Goal: Information Seeking & Learning: Learn about a topic

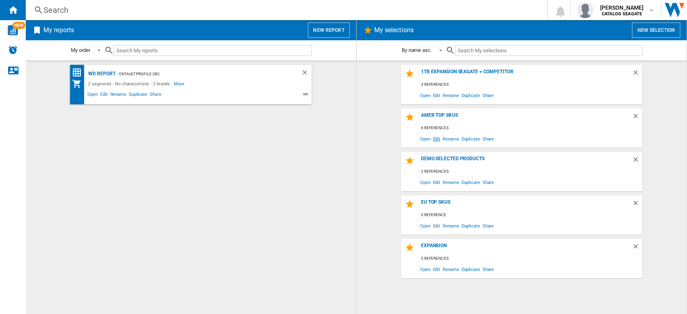
click at [437, 137] on span "Edit" at bounding box center [437, 138] width 10 height 11
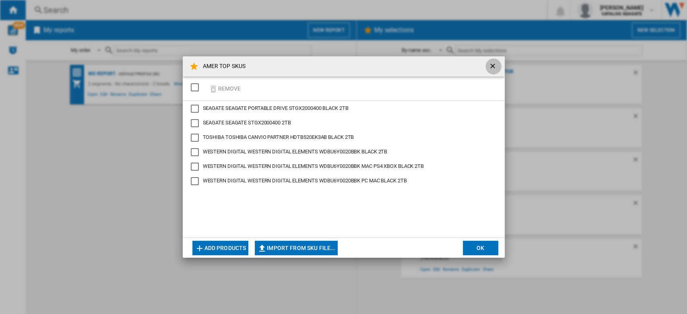
click at [497, 64] on ng-md-icon "getI18NText('BUTTONS.CLOSE_DIALOG')" at bounding box center [494, 67] width 10 height 10
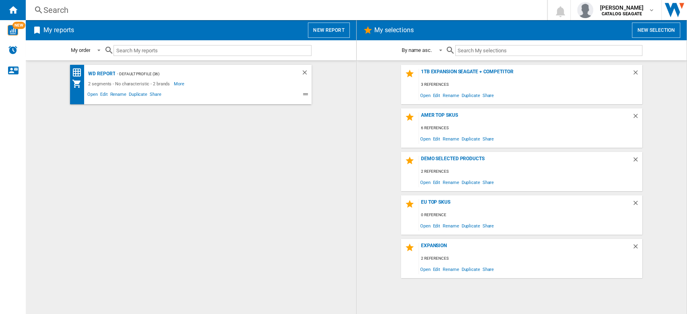
click at [375, 165] on wk-selection "DEMO SELECTED PRODUCTS 2 references Open Edit Rename Duplicate Share" at bounding box center [522, 171] width 315 height 39
click at [637, 116] on ng-md-icon "Delete" at bounding box center [637, 117] width 10 height 10
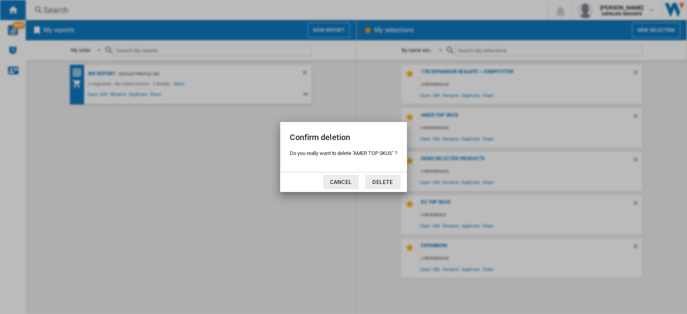
click at [352, 184] on button "Cancel" at bounding box center [340, 182] width 35 height 14
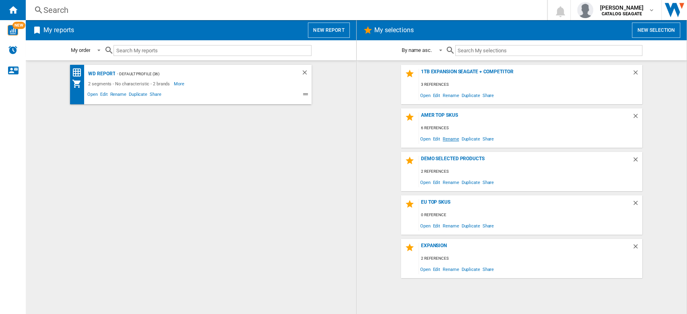
click at [449, 137] on span "Rename" at bounding box center [451, 138] width 19 height 11
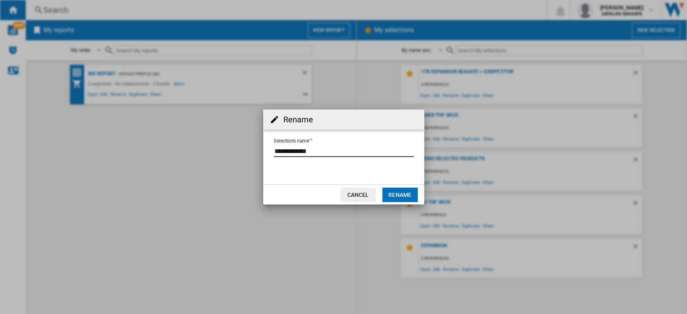
click at [337, 148] on input "Selection's name'" at bounding box center [344, 151] width 140 height 12
type input "**********"
click at [414, 196] on button "Rename" at bounding box center [400, 195] width 35 height 14
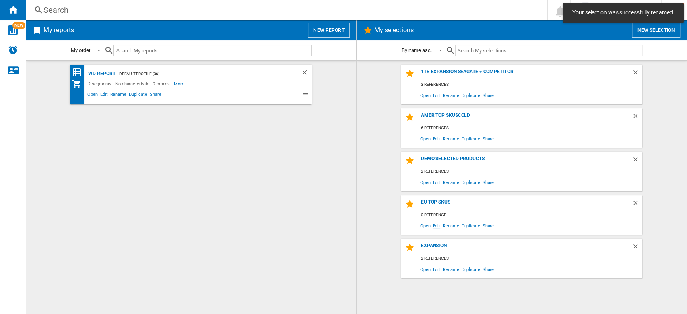
click at [438, 228] on span "Edit" at bounding box center [437, 225] width 10 height 11
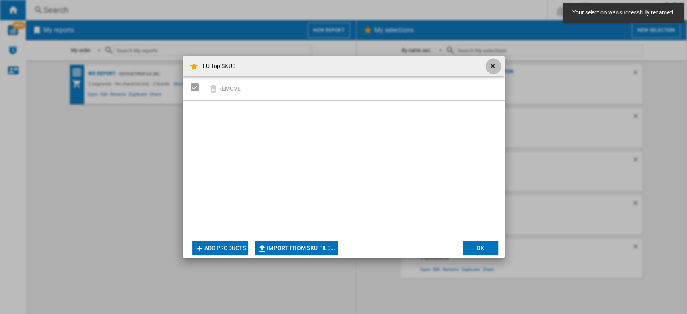
click at [491, 66] on ng-md-icon "getI18NText('BUTTONS.CLOSE_DIALOG')" at bounding box center [494, 67] width 10 height 10
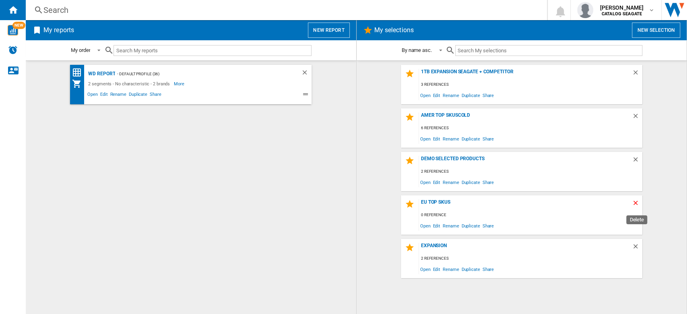
click at [637, 201] on ng-md-icon "Delete" at bounding box center [637, 204] width 10 height 10
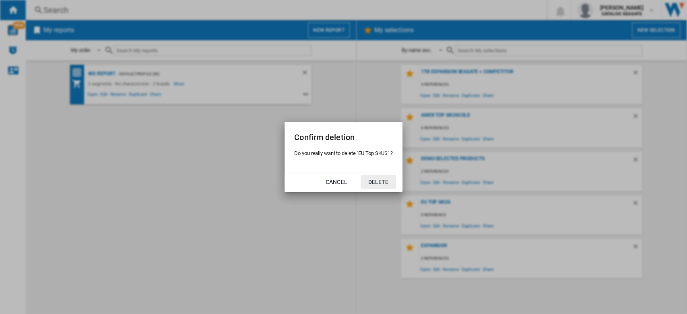
click at [379, 186] on button "Delete" at bounding box center [378, 182] width 35 height 14
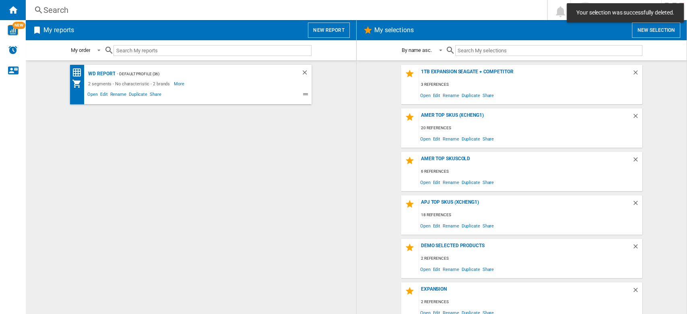
scroll to position [7, 0]
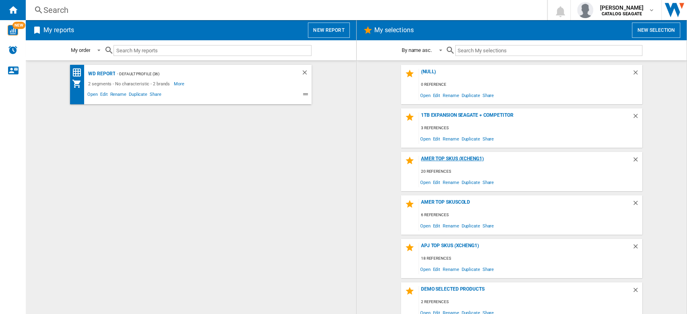
click at [468, 160] on div "AMER TOP SKUs (xcheng1)" at bounding box center [525, 161] width 213 height 11
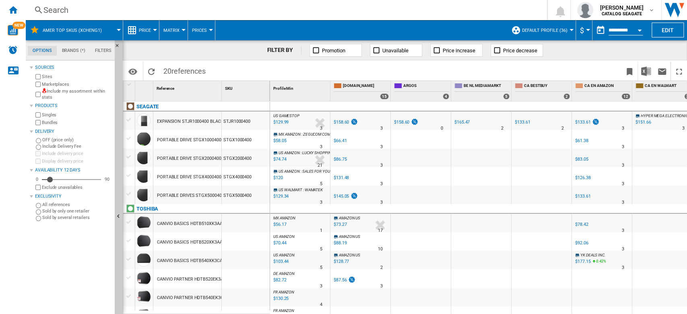
click at [565, 33] on button "Default profile (36)" at bounding box center [547, 30] width 50 height 20
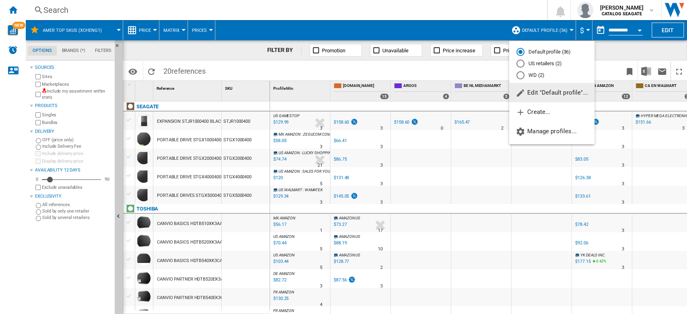
click at [556, 66] on md-radio-button "US retailers (2)" at bounding box center [552, 64] width 71 height 8
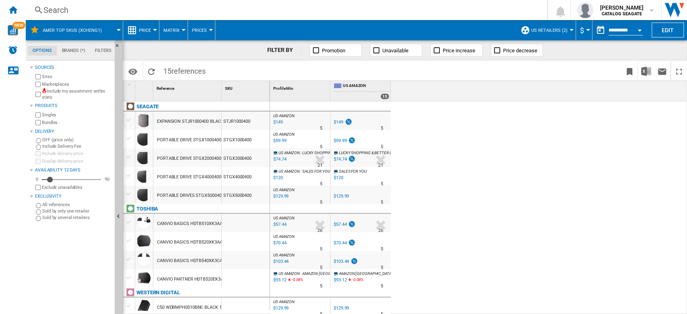
drag, startPoint x: 11, startPoint y: 10, endPoint x: 273, endPoint y: 128, distance: 287.9
click at [11, 10] on ng-md-icon "Home" at bounding box center [13, 10] width 10 height 10
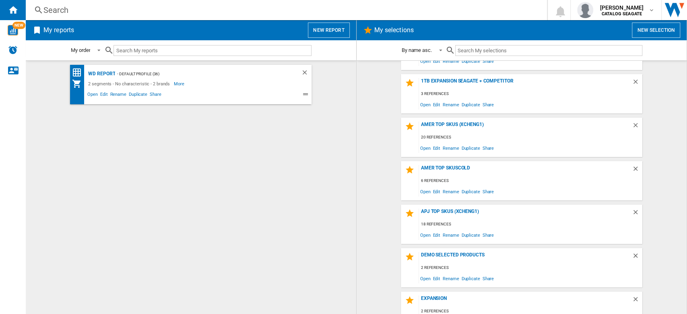
scroll to position [51, 0]
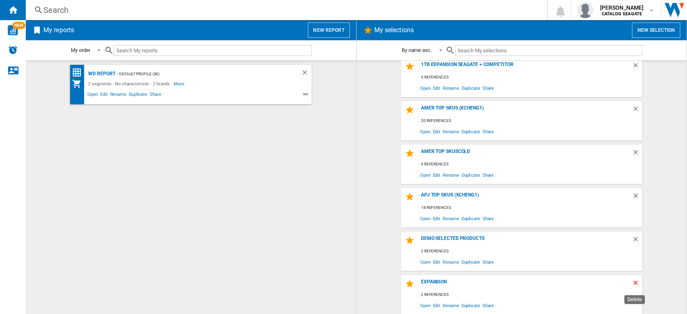
click at [633, 282] on ng-md-icon "Delete" at bounding box center [637, 284] width 10 height 10
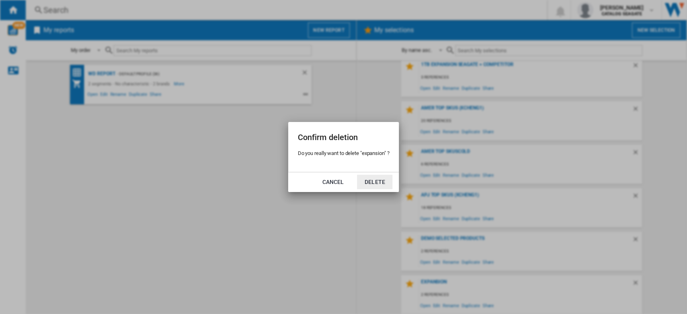
click at [374, 182] on button "Delete" at bounding box center [374, 182] width 35 height 14
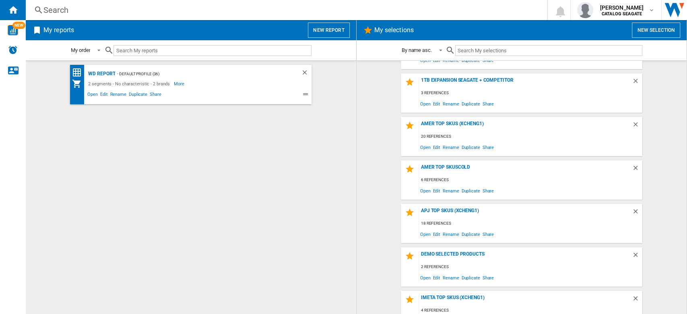
scroll to position [51, 0]
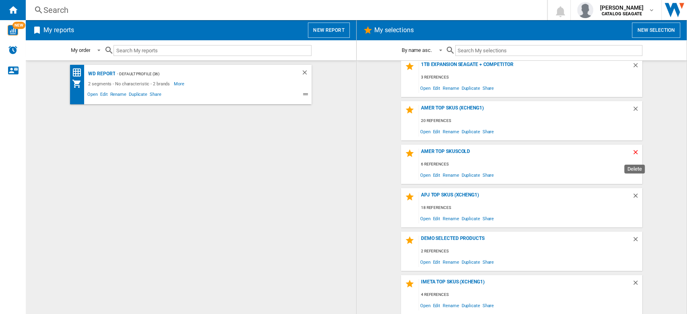
click at [636, 153] on ng-md-icon "Delete" at bounding box center [637, 154] width 10 height 10
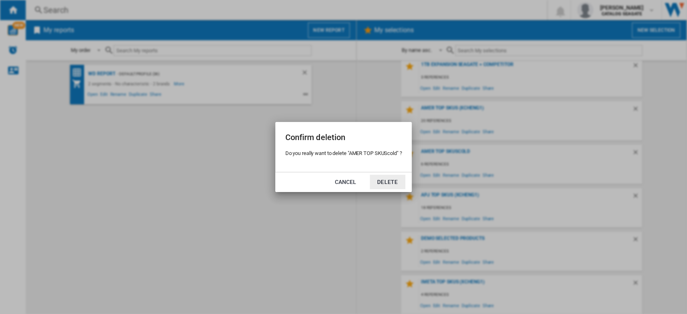
click at [387, 184] on button "Delete" at bounding box center [387, 182] width 35 height 14
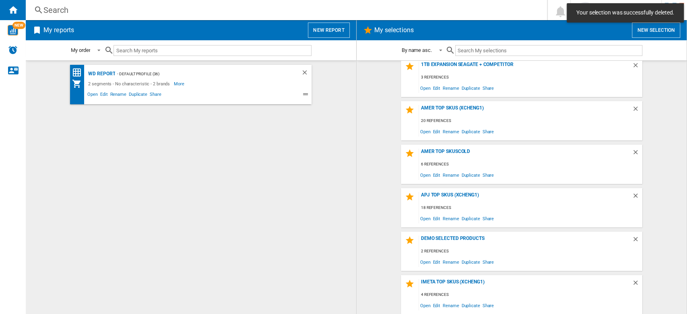
scroll to position [0, 0]
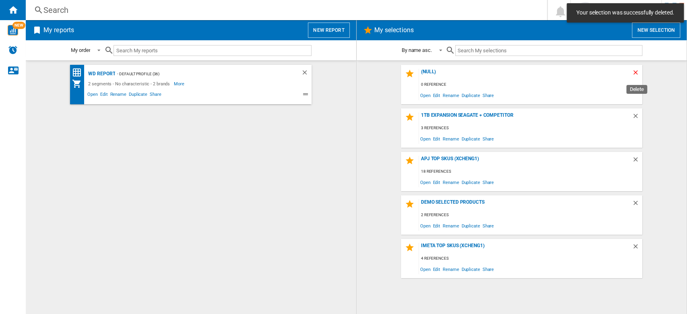
click at [638, 73] on ng-md-icon "Delete" at bounding box center [637, 74] width 10 height 10
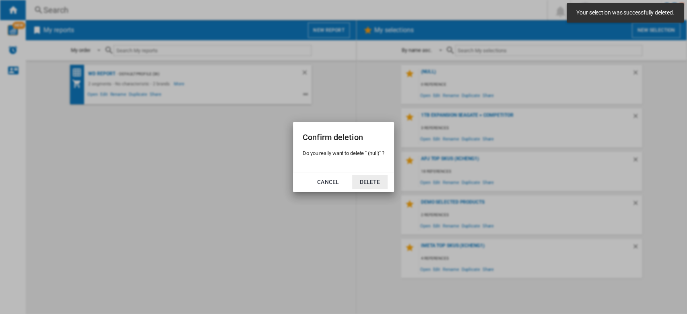
click at [369, 185] on button "Delete" at bounding box center [369, 182] width 35 height 14
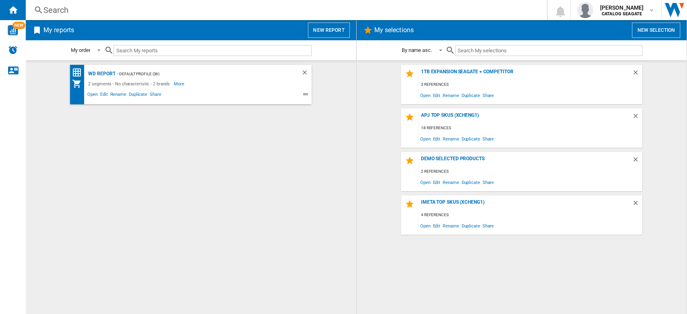
click at [472, 53] on input "text" at bounding box center [548, 50] width 187 height 11
click at [645, 11] on div "[PERSON_NAME] CATALOG [GEOGRAPHIC_DATA]" at bounding box center [623, 10] width 52 height 13
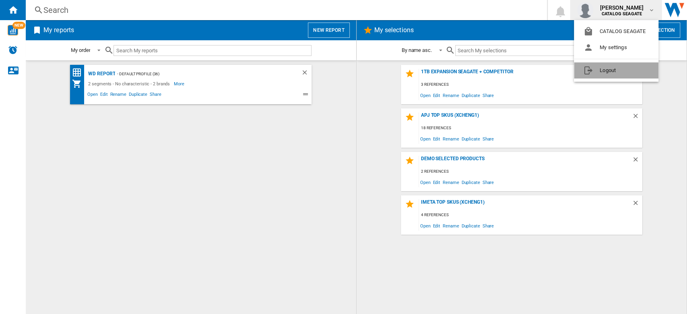
click at [616, 68] on button "Logout" at bounding box center [616, 70] width 85 height 16
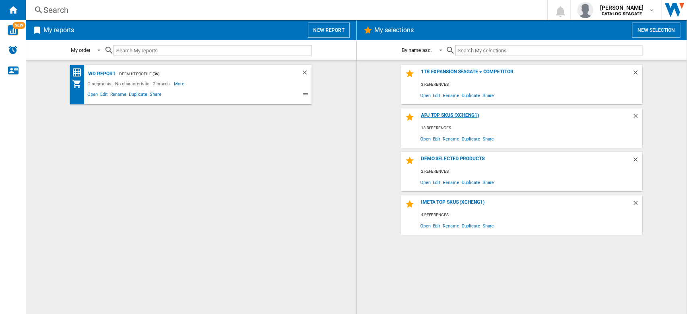
click at [464, 115] on div "APJ TOP SKUs (xcheng1)" at bounding box center [525, 117] width 213 height 11
drag, startPoint x: 461, startPoint y: 114, endPoint x: 453, endPoint y: 120, distance: 8.9
click at [461, 114] on div "APJ TOP SKUs (xcheng1)" at bounding box center [525, 117] width 213 height 11
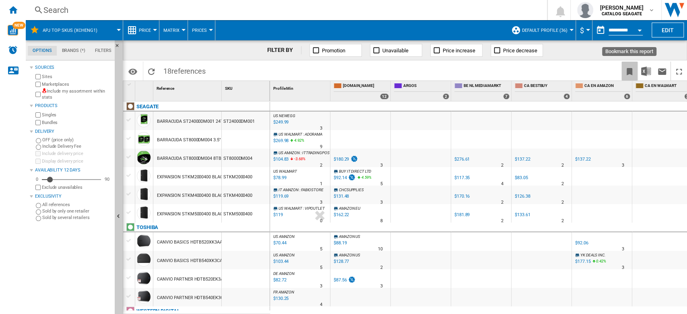
click at [629, 72] on ng-md-icon "Bookmark this report" at bounding box center [630, 72] width 10 height 10
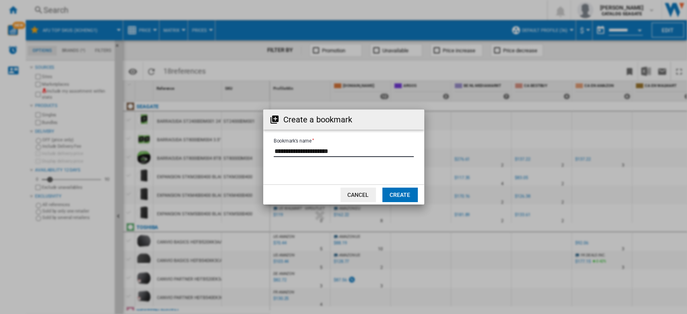
drag, startPoint x: 353, startPoint y: 150, endPoint x: 318, endPoint y: 152, distance: 35.1
click at [318, 152] on input "Bookmark's name" at bounding box center [344, 151] width 140 height 12
type input "**********"
click at [407, 193] on button "Create" at bounding box center [400, 195] width 35 height 14
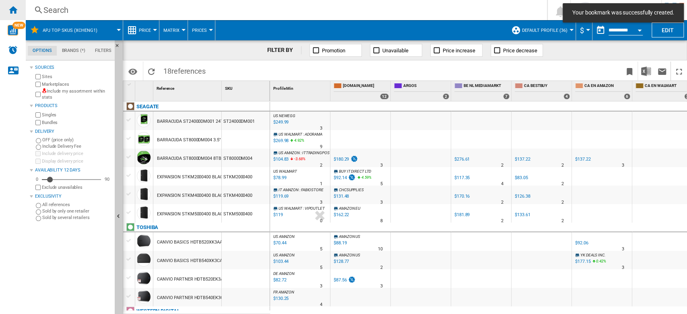
click at [19, 8] on div "Home" at bounding box center [13, 10] width 26 height 20
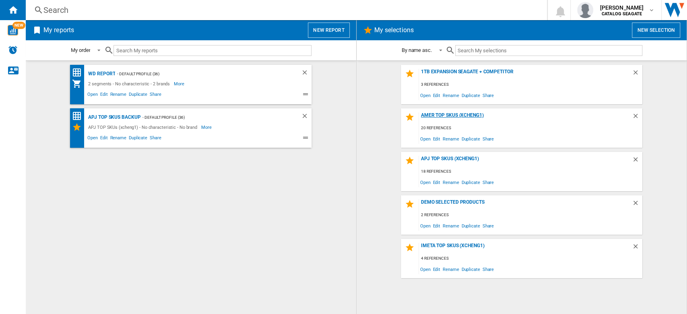
click at [443, 115] on div "AMER TOP SKUs (xcheng1)" at bounding box center [525, 117] width 213 height 11
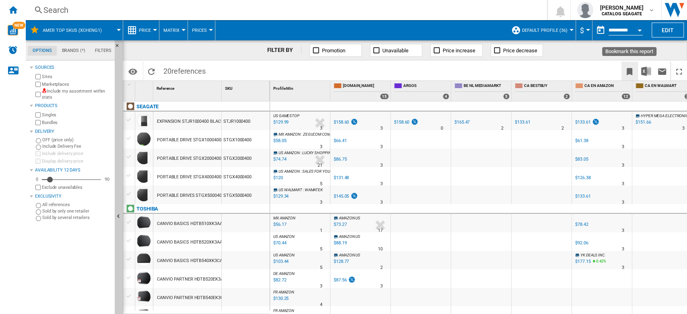
click at [629, 74] on ng-md-icon "Bookmark this report" at bounding box center [630, 72] width 10 height 10
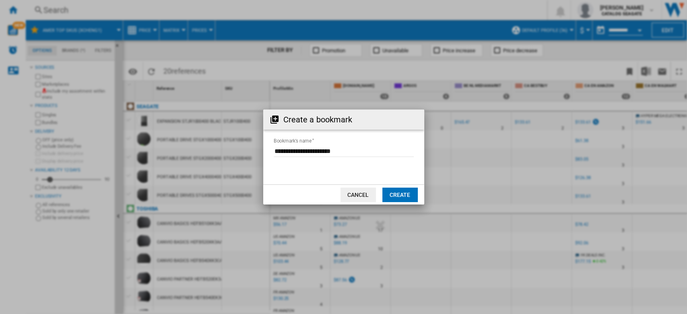
click at [285, 152] on input "Bookmark's name" at bounding box center [344, 151] width 140 height 12
type input "**********"
click at [361, 193] on button "Cancel" at bounding box center [358, 195] width 35 height 14
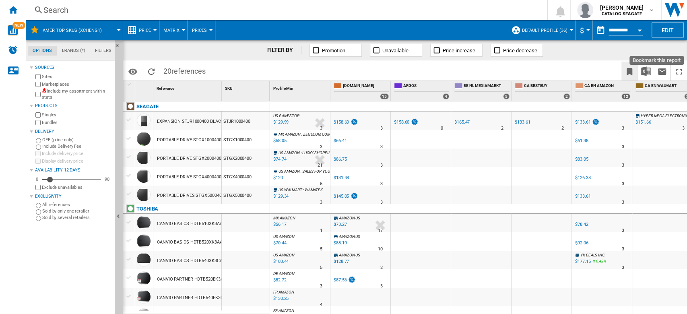
click at [629, 69] on ng-md-icon "Bookmark this report" at bounding box center [630, 72] width 10 height 10
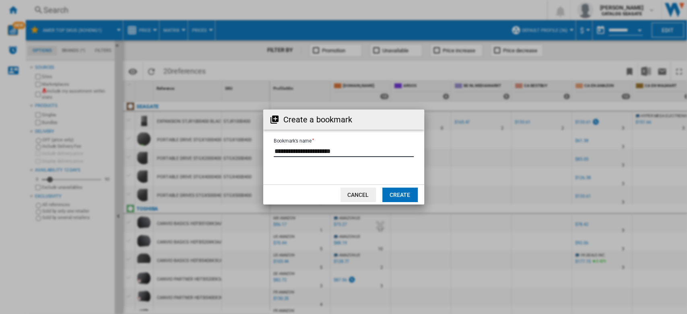
drag, startPoint x: 367, startPoint y: 151, endPoint x: 326, endPoint y: 149, distance: 41.6
click at [326, 149] on input "Bookmark's name" at bounding box center [344, 151] width 140 height 12
type input "**********"
click at [397, 188] on button "Create" at bounding box center [400, 195] width 35 height 14
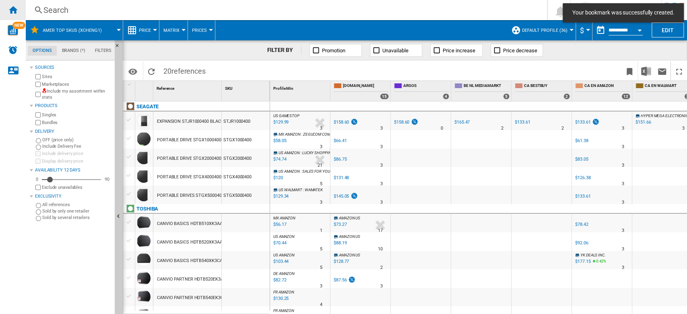
click at [13, 12] on ng-md-icon "Home" at bounding box center [13, 10] width 10 height 10
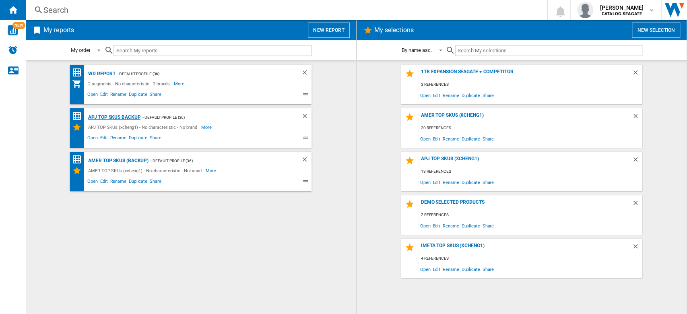
click at [120, 118] on div "APJ TOP SKUs backup" at bounding box center [113, 117] width 54 height 10
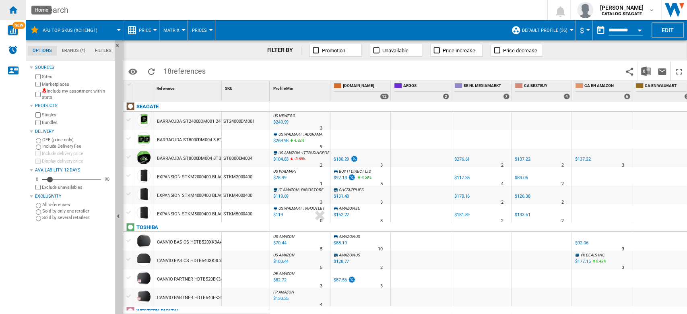
click at [13, 11] on ng-md-icon "Home" at bounding box center [13, 10] width 10 height 10
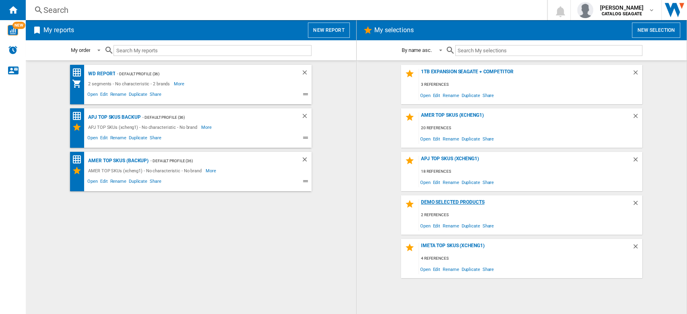
click at [472, 204] on div "DEMO SELECTED PRODUCTS" at bounding box center [525, 204] width 213 height 11
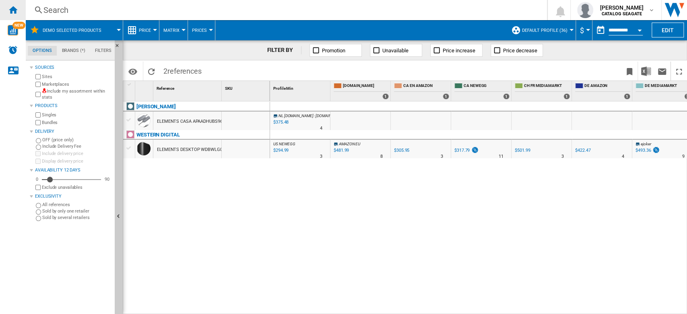
click at [10, 9] on ng-md-icon "Home" at bounding box center [13, 10] width 10 height 10
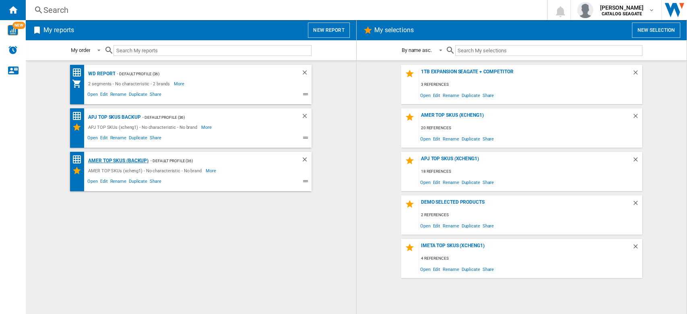
click at [135, 163] on div "AMER TOP SKUs (backup)" at bounding box center [117, 161] width 62 height 10
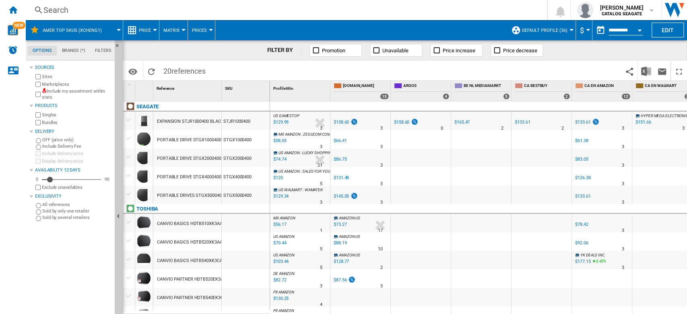
click at [565, 29] on button "Default profile (36)" at bounding box center [547, 30] width 50 height 20
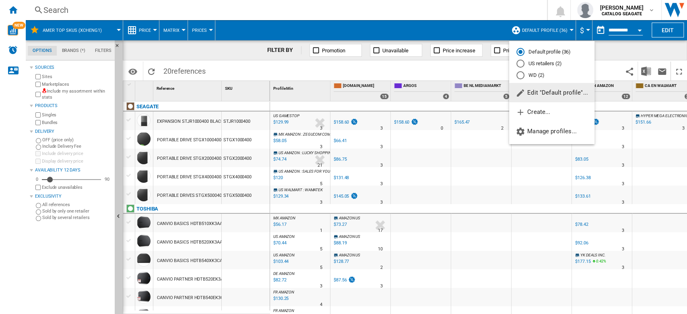
click at [487, 14] on md-backdrop at bounding box center [343, 157] width 687 height 314
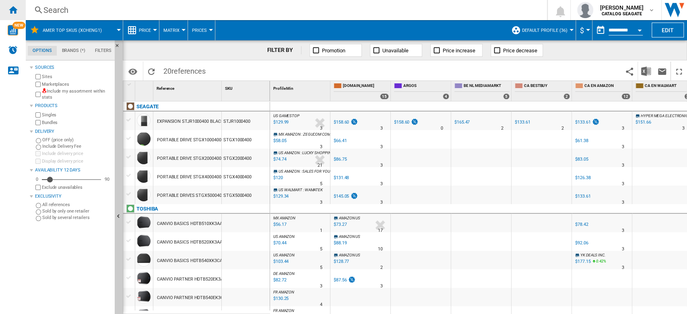
click at [19, 14] on div "Home" at bounding box center [13, 10] width 26 height 20
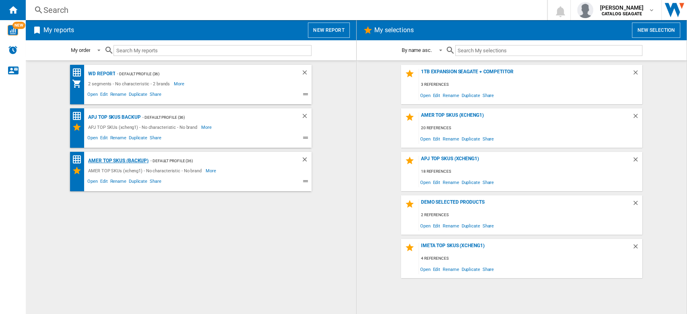
click at [122, 160] on div "AMER TOP SKUs (backup)" at bounding box center [117, 161] width 62 height 10
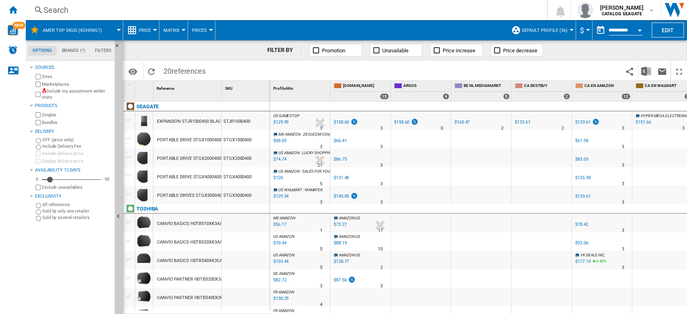
click at [564, 28] on span "Default profile (36)" at bounding box center [545, 30] width 46 height 5
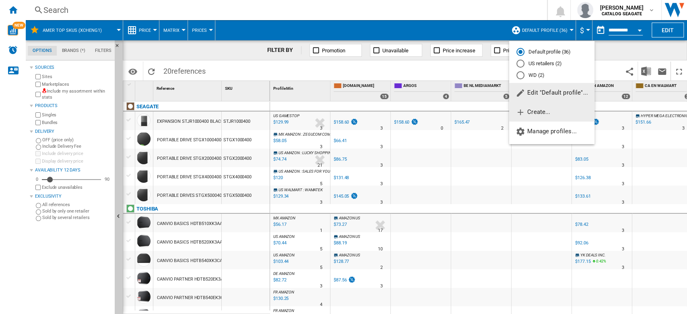
click at [548, 116] on span "Create..." at bounding box center [533, 111] width 35 height 7
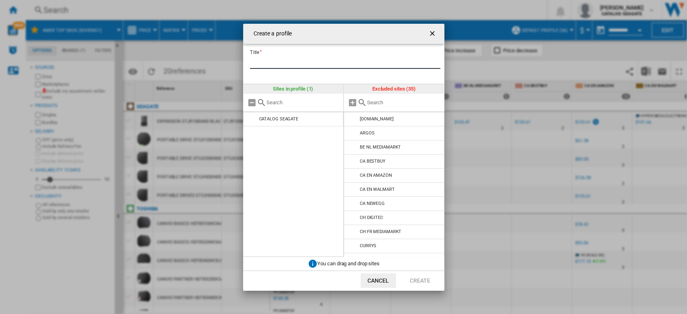
click at [293, 57] on input "Title" at bounding box center [345, 63] width 190 height 12
type input "**********"
click at [352, 159] on md-icon at bounding box center [353, 162] width 10 height 10
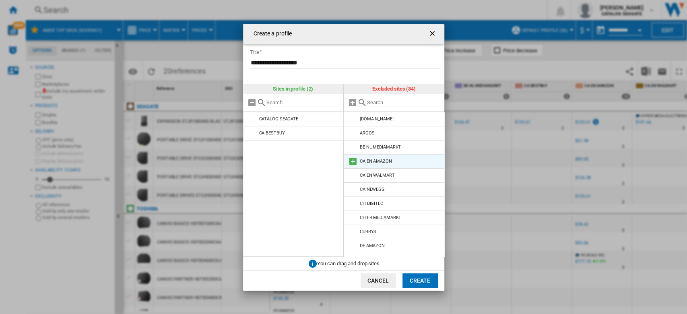
click at [351, 159] on md-icon at bounding box center [353, 162] width 10 height 10
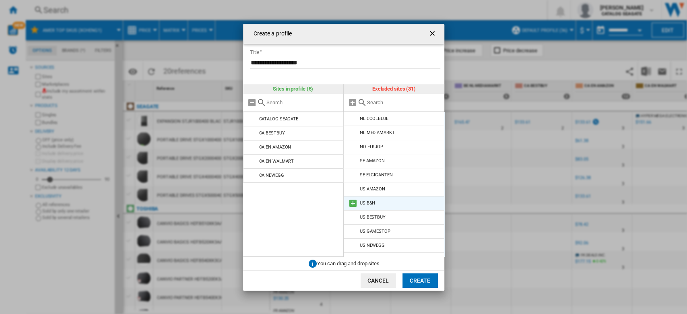
click at [352, 201] on md-icon at bounding box center [353, 204] width 10 height 10
click at [354, 192] on md-icon at bounding box center [353, 189] width 10 height 10
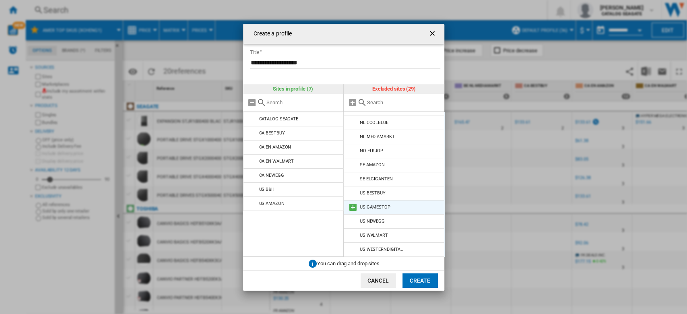
click at [354, 205] on md-icon at bounding box center [353, 208] width 10 height 10
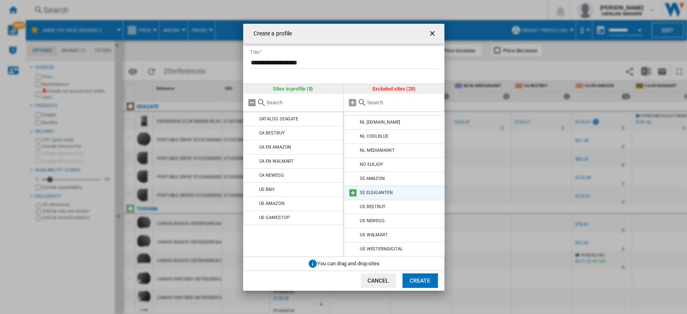
scroll to position [250, 0]
click at [353, 205] on md-icon at bounding box center [353, 207] width 10 height 10
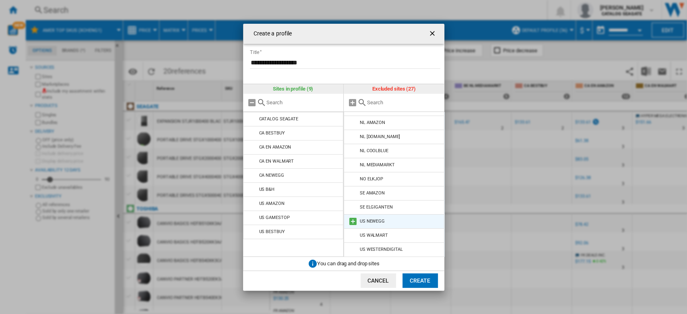
click at [352, 221] on md-icon at bounding box center [353, 222] width 10 height 10
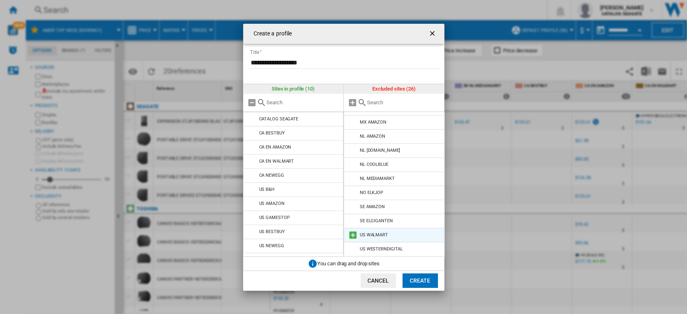
scroll to position [222, 0]
click at [353, 232] on md-icon at bounding box center [353, 235] width 10 height 10
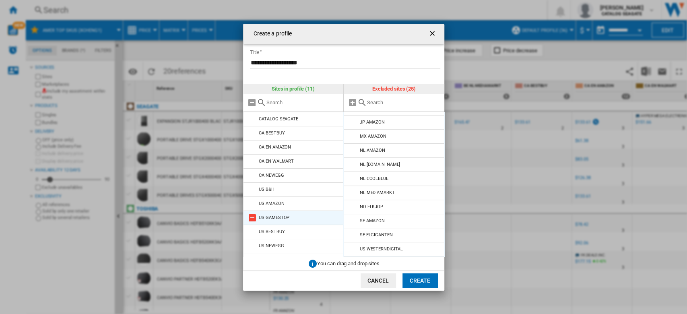
scroll to position [10, 0]
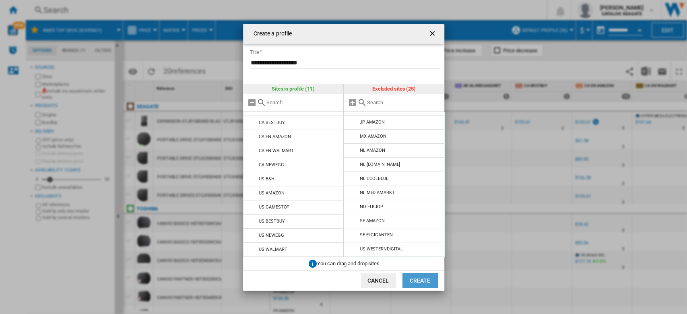
click at [421, 282] on button "Create" at bounding box center [420, 280] width 35 height 14
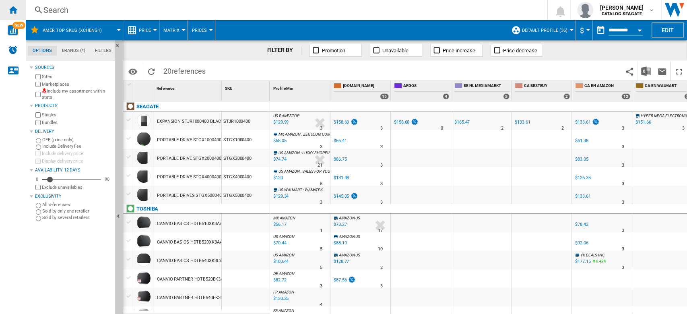
click at [17, 10] on ng-md-icon "Home" at bounding box center [13, 10] width 10 height 10
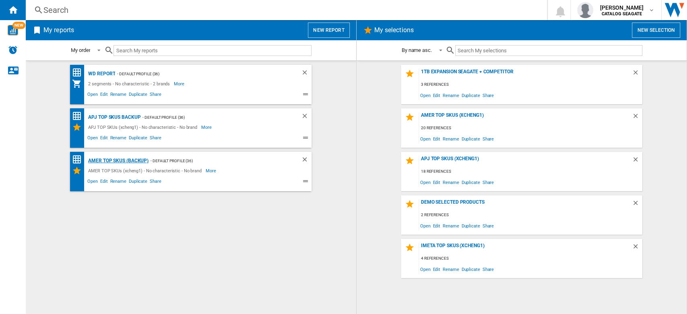
click at [135, 162] on div "AMER TOP SKUs (backup)" at bounding box center [117, 161] width 62 height 10
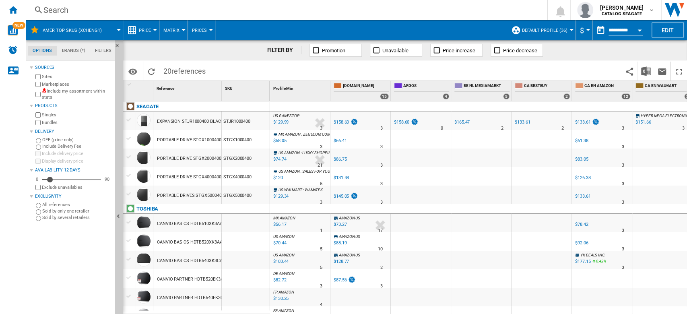
click at [570, 31] on div at bounding box center [572, 30] width 4 height 2
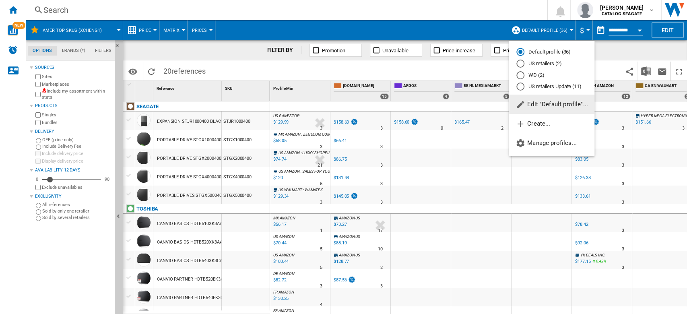
click at [523, 85] on div "US retailers Update (11)" at bounding box center [521, 87] width 8 height 8
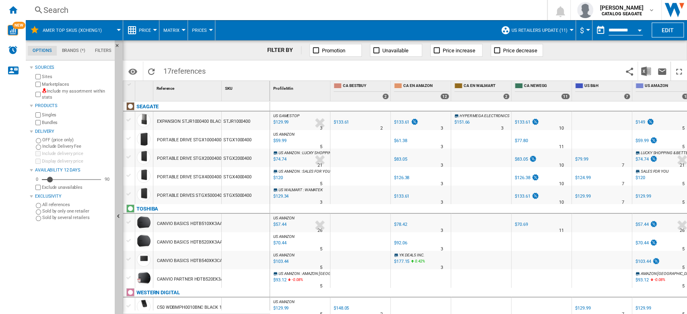
click at [146, 31] on span "Price" at bounding box center [145, 30] width 12 height 5
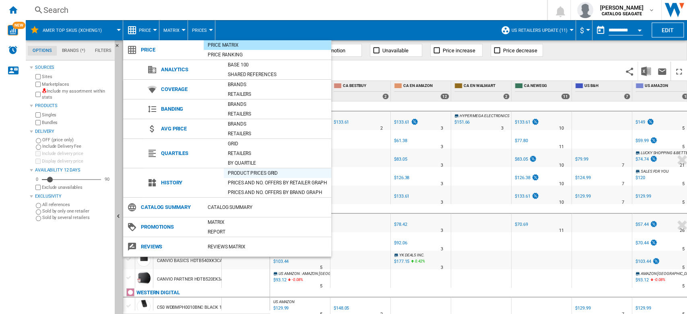
click at [279, 172] on div "Product prices grid" at bounding box center [278, 173] width 108 height 8
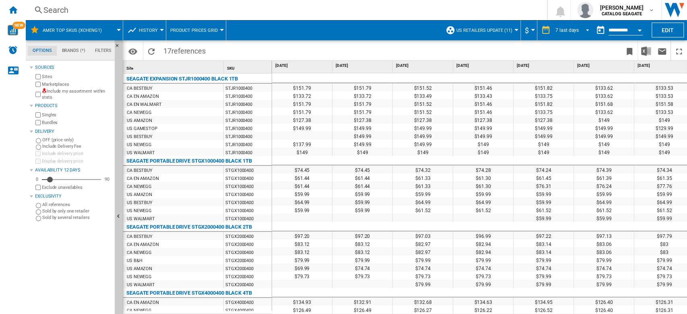
click at [583, 26] on span "REPORTS.WIZARD.STEPS.REPORT.STEPS.REPORT_OPTIONS.PERIOD: 7 last days" at bounding box center [586, 29] width 10 height 7
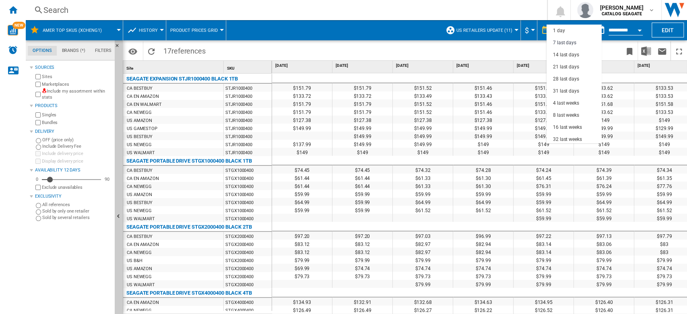
scroll to position [12, 0]
click at [573, 103] on div "8 last weeks" at bounding box center [566, 103] width 26 height 7
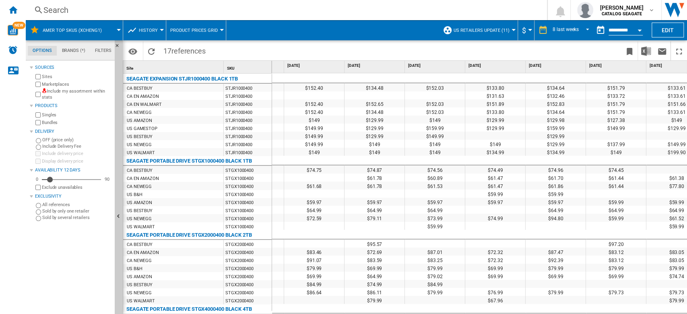
scroll to position [0, 132]
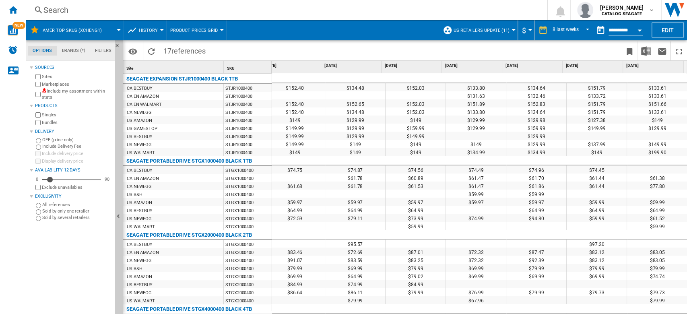
drag, startPoint x: 683, startPoint y: 105, endPoint x: 685, endPoint y: 182, distance: 77.3
click at [685, 182] on div "$153.14 $153.19 $152.40 $134.48 $152.03 $133.80 $134.64 $151.79 $133.61 $131.63…" at bounding box center [480, 194] width 416 height 242
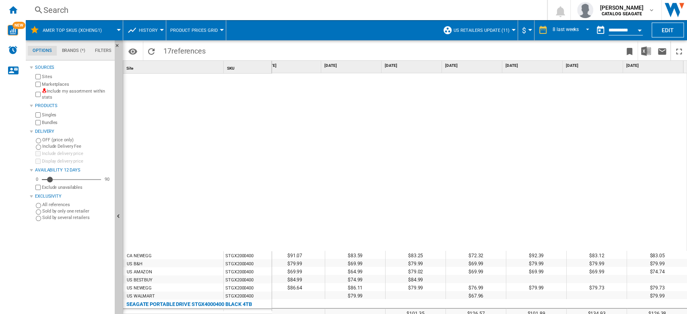
scroll to position [0, 0]
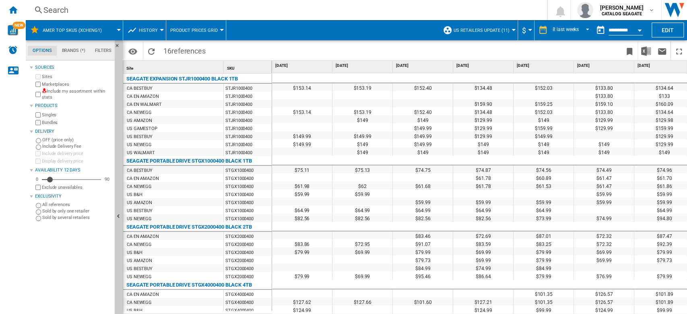
click at [216, 33] on button "Product prices grid" at bounding box center [196, 30] width 52 height 20
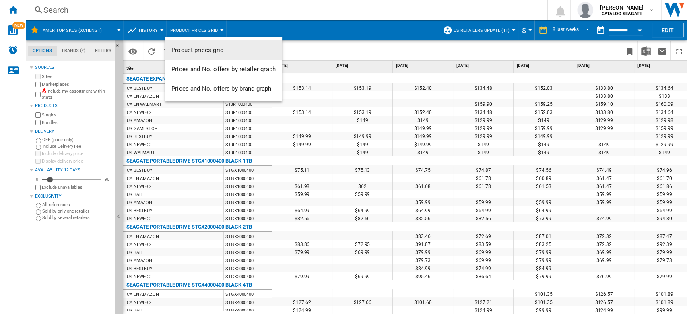
click at [159, 30] on md-backdrop at bounding box center [343, 157] width 687 height 314
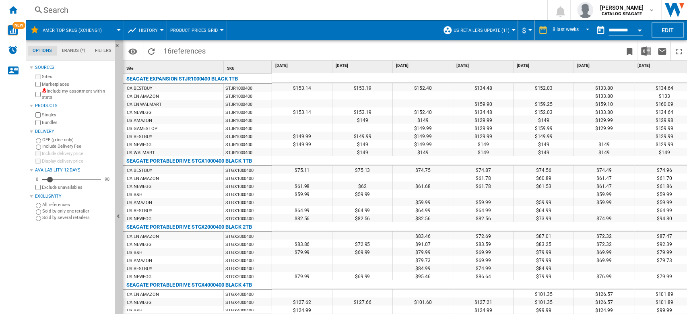
click at [160, 30] on div at bounding box center [162, 30] width 4 height 2
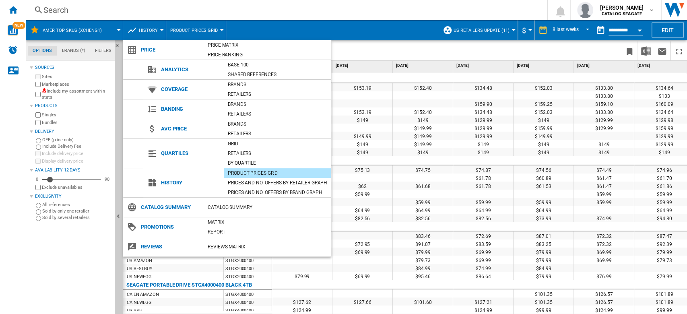
click at [386, 33] on md-backdrop at bounding box center [343, 157] width 687 height 314
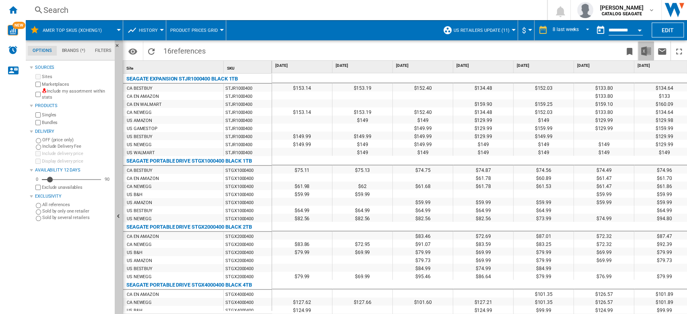
click at [648, 55] on img "Download in Excel" at bounding box center [647, 51] width 10 height 10
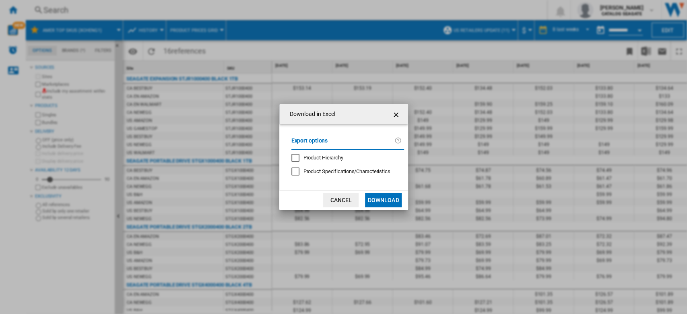
click at [391, 201] on button "Download" at bounding box center [383, 200] width 36 height 14
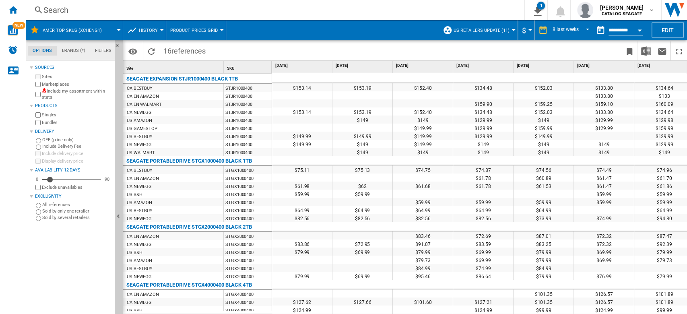
click at [589, 52] on span at bounding box center [519, 50] width 206 height 19
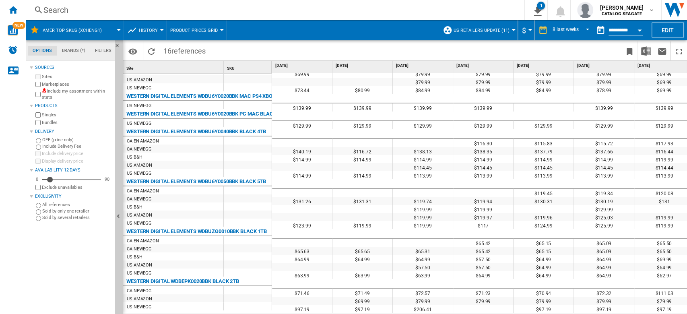
scroll to position [524, 0]
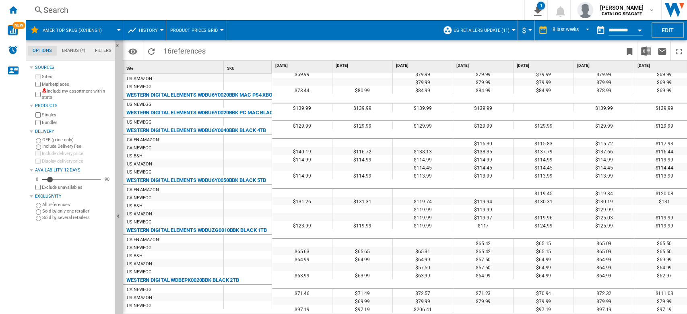
drag, startPoint x: 377, startPoint y: 305, endPoint x: 347, endPoint y: 76, distance: 231.1
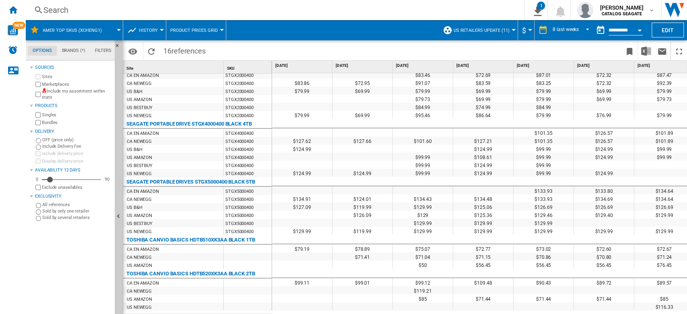
scroll to position [0, 0]
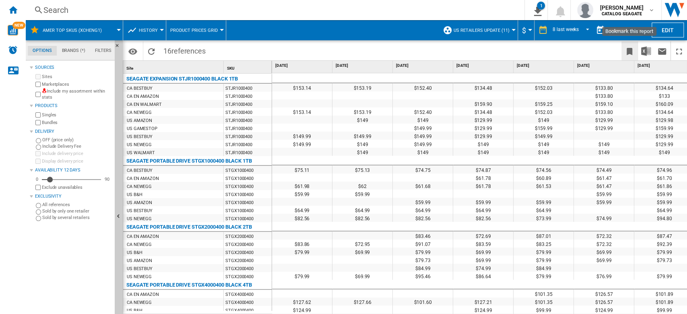
click at [629, 50] on ng-md-icon "Bookmark this report" at bounding box center [630, 52] width 10 height 10
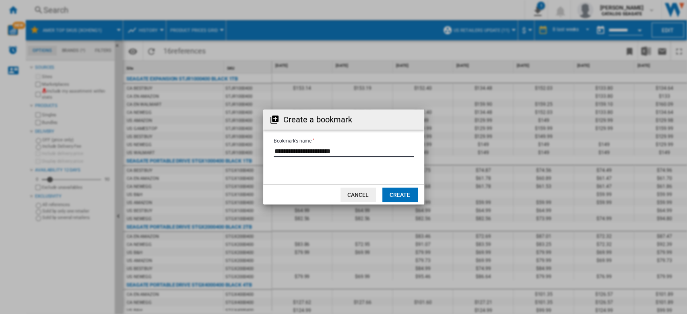
drag, startPoint x: 360, startPoint y: 152, endPoint x: 325, endPoint y: 149, distance: 35.6
click at [325, 149] on input "Bookmark's name" at bounding box center [344, 151] width 140 height 12
type input "**********"
click at [402, 190] on button "Create" at bounding box center [400, 195] width 35 height 14
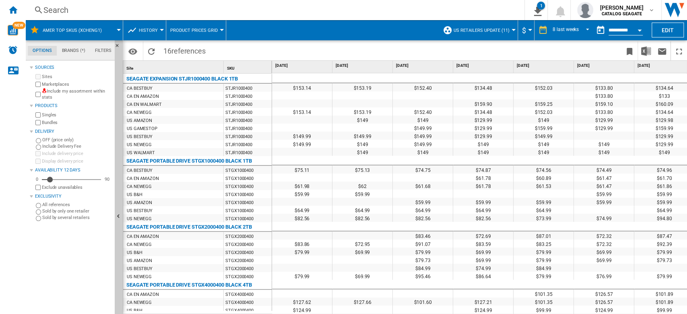
scroll to position [268, 0]
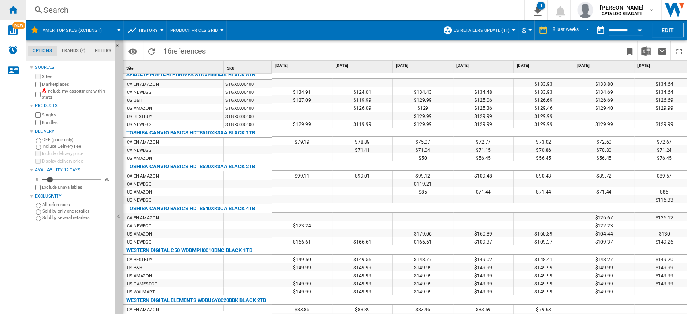
click at [15, 11] on ng-md-icon "Home" at bounding box center [13, 10] width 10 height 10
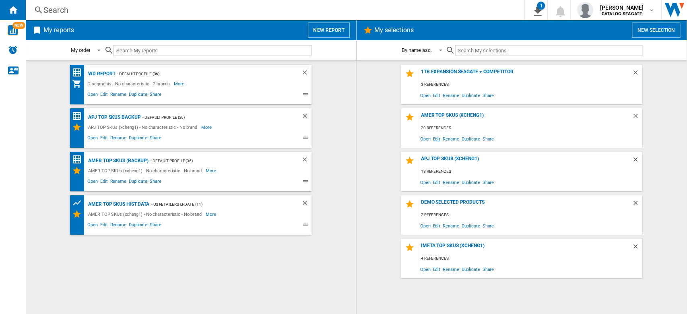
click at [437, 140] on span "Edit" at bounding box center [437, 138] width 10 height 11
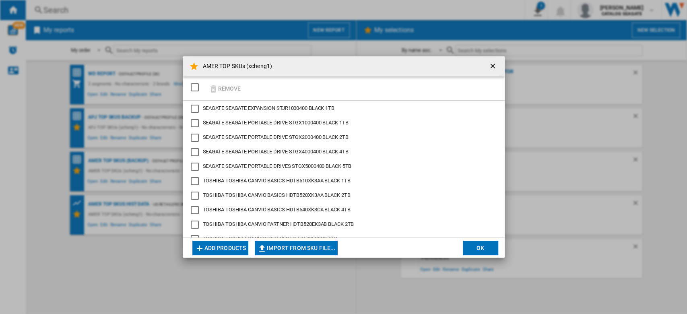
click at [226, 246] on button "Add products" at bounding box center [221, 248] width 56 height 14
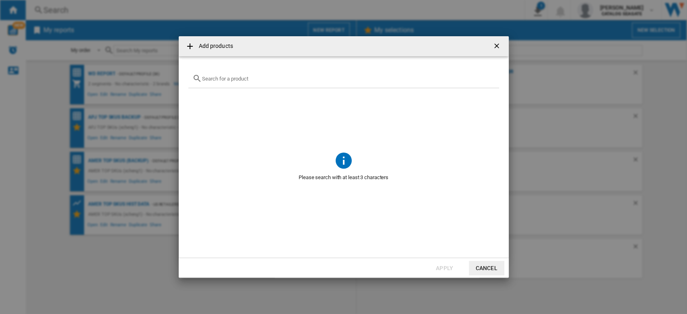
click at [242, 80] on input "text" at bounding box center [348, 79] width 293 height 6
type input "Canvio partner"
click at [497, 49] on ng-md-icon "getI18NText('BUTTONS.CLOSE_DIALOG')" at bounding box center [498, 47] width 10 height 10
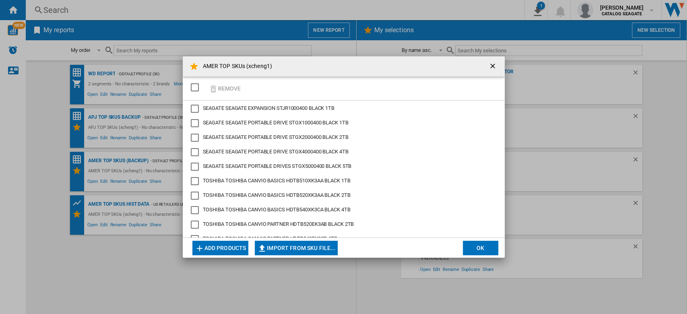
click at [496, 67] on ng-md-icon "getI18NText('BUTTONS.CLOSE_DIALOG')" at bounding box center [494, 67] width 10 height 10
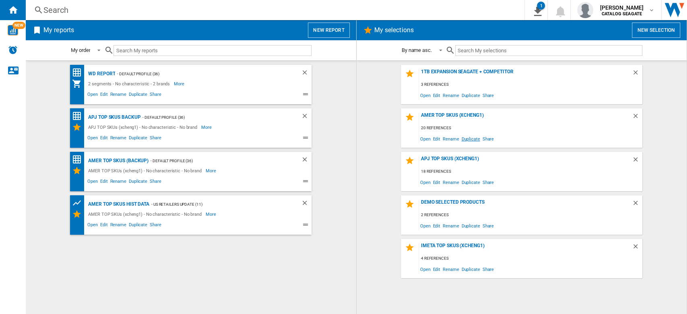
click at [470, 139] on span "Duplicate" at bounding box center [470, 138] width 21 height 11
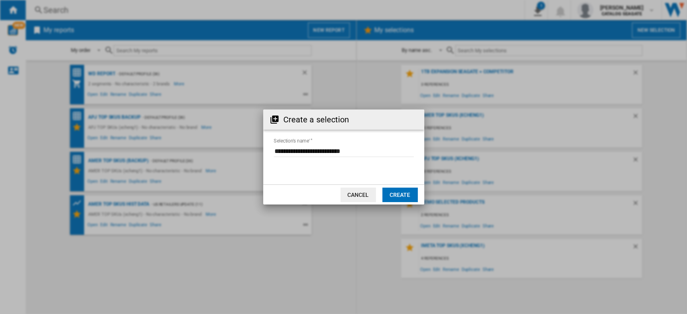
click at [404, 196] on button "Create" at bounding box center [400, 195] width 35 height 14
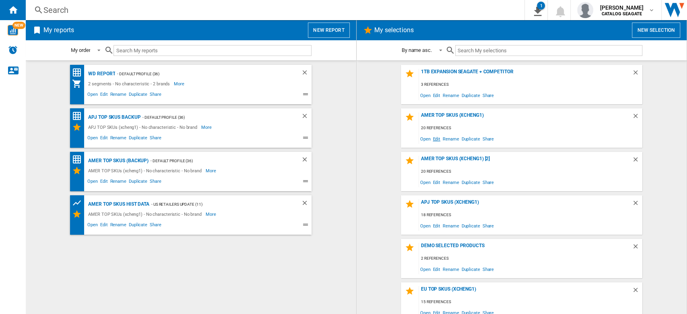
click at [436, 140] on span "Edit" at bounding box center [437, 138] width 10 height 11
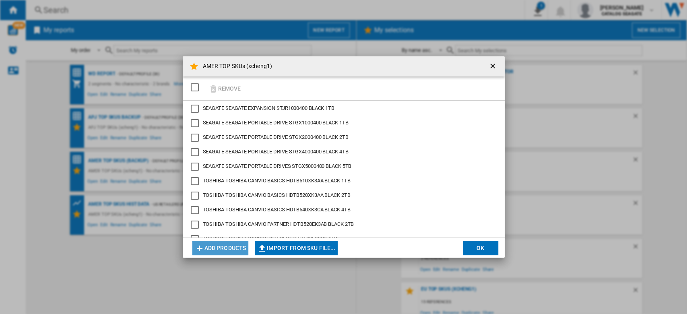
click at [225, 250] on button "Add products" at bounding box center [221, 248] width 56 height 14
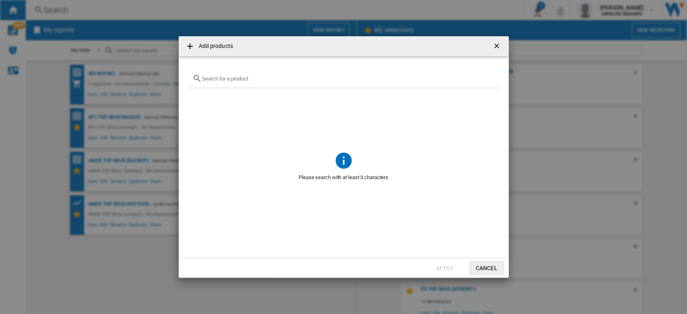
click at [247, 80] on input "Add products ..." at bounding box center [348, 79] width 293 height 6
click at [263, 77] on input "Add products ..." at bounding box center [348, 79] width 293 height 6
paste input "Toshiba Canvio Partner"
type input "Toshiba Canvio Partner"
click at [497, 44] on ng-md-icon "getI18NText('BUTTONS.CLOSE_DIALOG')" at bounding box center [498, 47] width 10 height 10
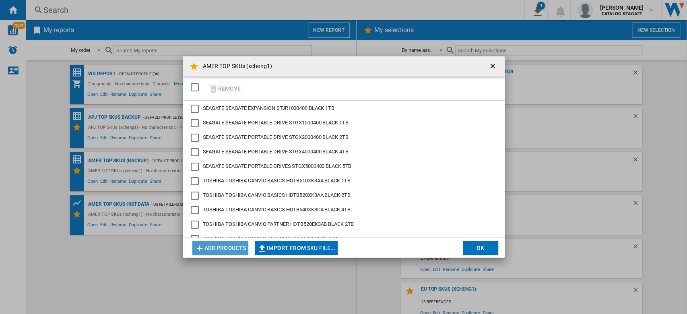
click at [234, 248] on button "Add products" at bounding box center [221, 248] width 56 height 14
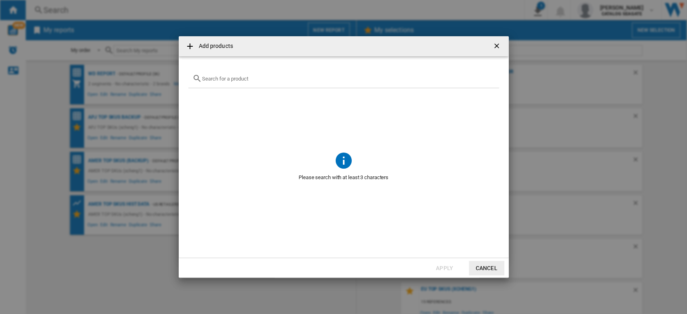
click at [248, 77] on input "Add products ..." at bounding box center [348, 79] width 293 height 6
type input "c"
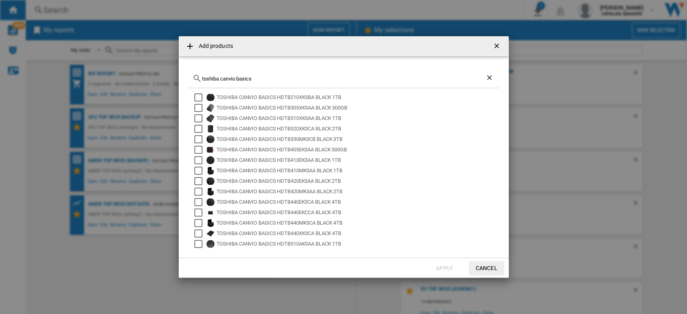
scroll to position [32, 0]
type input "toshiba canvio basics"
click at [496, 45] on ng-md-icon "getI18NText('BUTTONS.CLOSE_DIALOG')" at bounding box center [498, 47] width 10 height 10
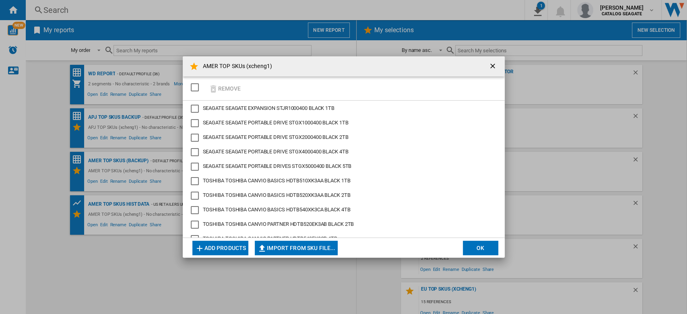
click at [493, 64] on ng-md-icon "getI18NText('BUTTONS.CLOSE_DIALOG')" at bounding box center [494, 67] width 10 height 10
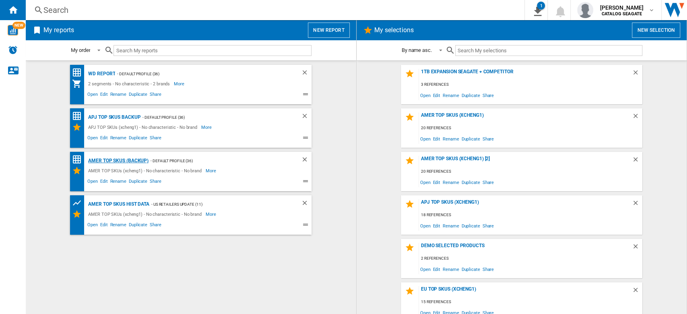
click at [136, 160] on div "AMER TOP SKUs (backup)" at bounding box center [117, 161] width 62 height 10
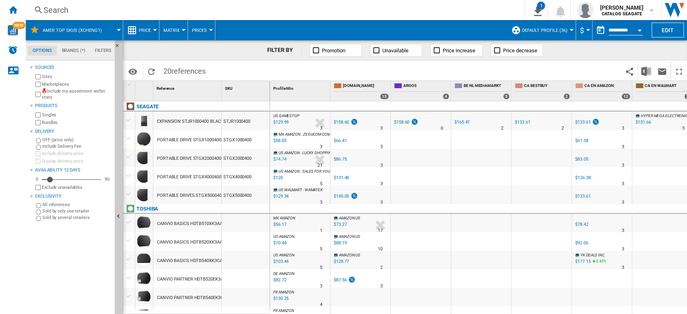
click at [149, 33] on button "Price" at bounding box center [147, 30] width 16 height 20
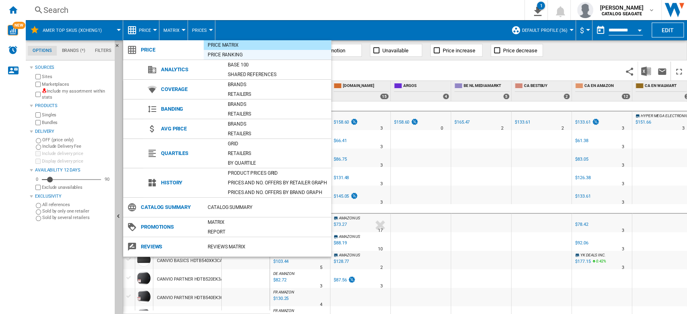
click at [234, 56] on div "Price Ranking" at bounding box center [268, 55] width 128 height 8
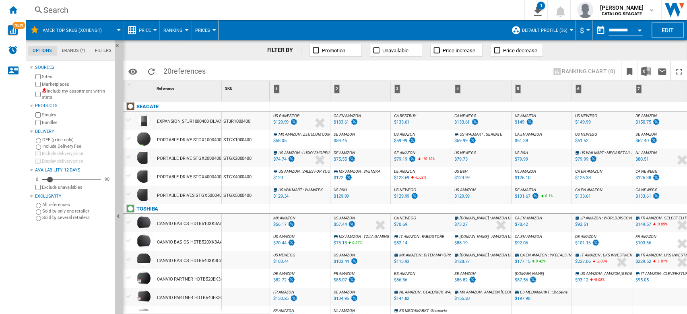
click at [181, 28] on span "Ranking" at bounding box center [173, 30] width 19 height 5
click at [148, 31] on md-backdrop at bounding box center [343, 157] width 687 height 314
click at [148, 31] on span "Price" at bounding box center [145, 30] width 12 height 5
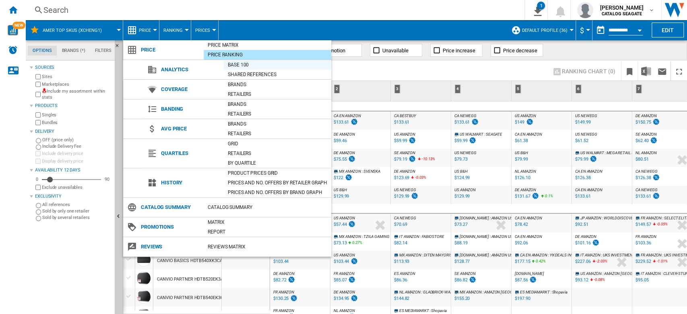
click at [245, 64] on div "Base 100" at bounding box center [278, 65] width 108 height 8
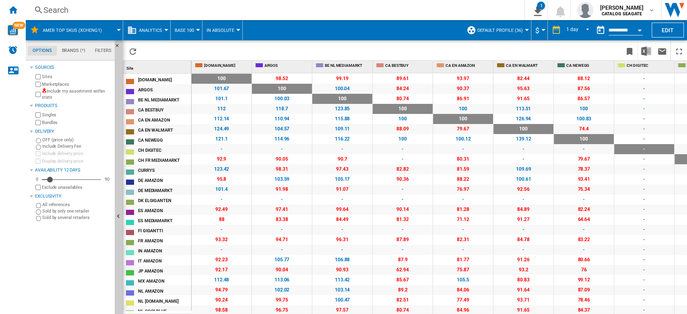
click at [155, 31] on span "Analytics" at bounding box center [150, 30] width 23 height 5
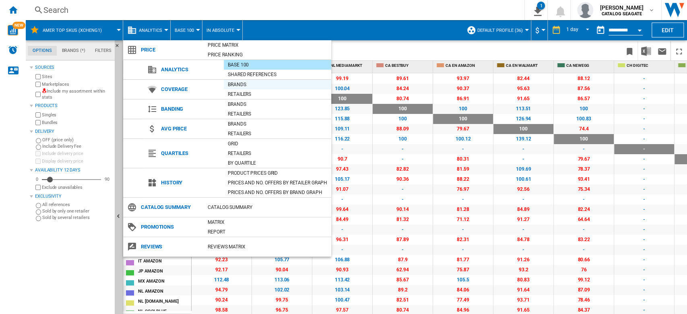
click at [244, 86] on div "Brands" at bounding box center [278, 85] width 108 height 8
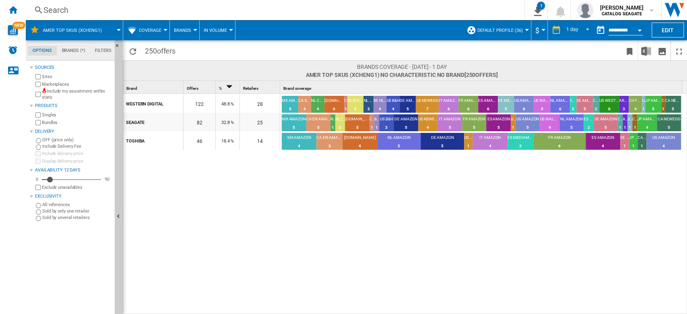
click at [164, 34] on button "Coverage" at bounding box center [152, 30] width 27 height 20
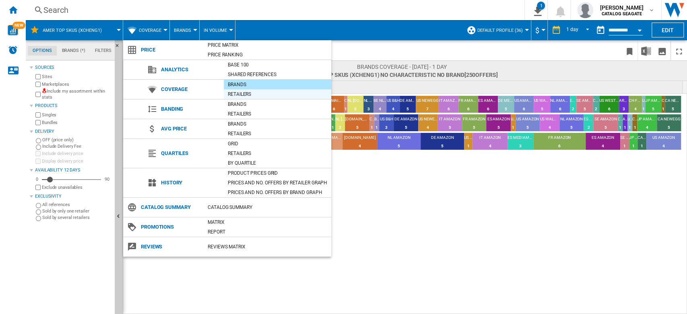
click at [248, 94] on div "Retailers" at bounding box center [278, 94] width 108 height 8
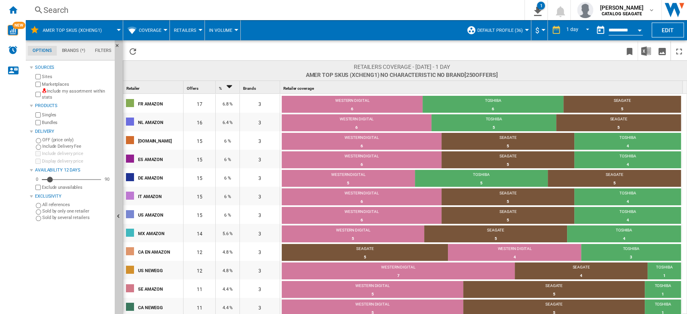
click at [160, 31] on span "Coverage" at bounding box center [150, 30] width 23 height 5
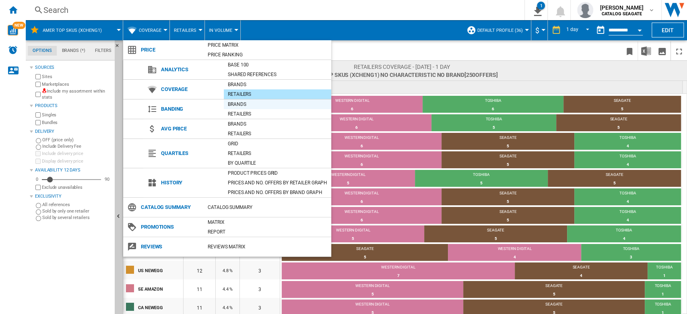
click at [243, 106] on div "Brands" at bounding box center [278, 104] width 108 height 8
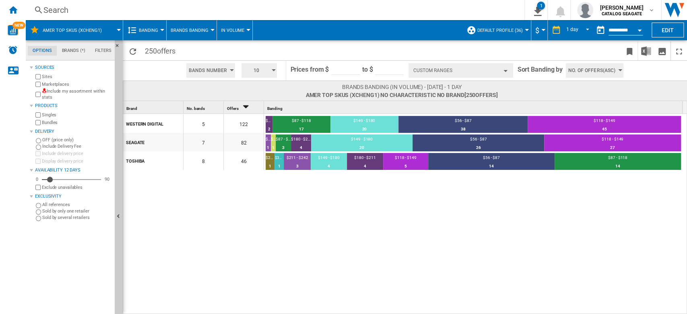
click at [158, 30] on span "Banding" at bounding box center [148, 30] width 19 height 5
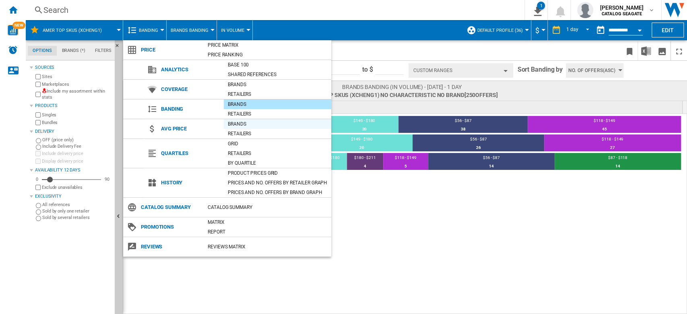
click at [245, 124] on div "Brands" at bounding box center [278, 124] width 108 height 8
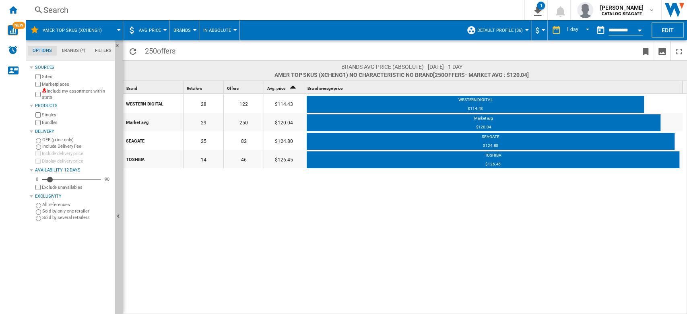
click at [164, 35] on button "AVG Price" at bounding box center [152, 30] width 26 height 20
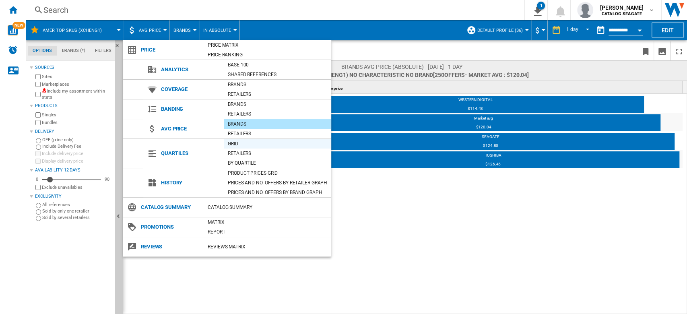
click at [245, 144] on div "Grid" at bounding box center [278, 144] width 108 height 8
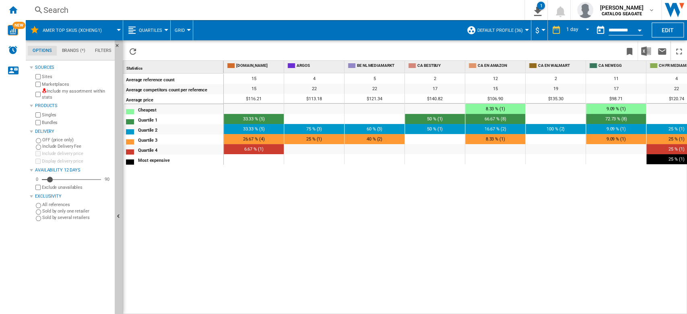
click at [159, 36] on button "Quartiles" at bounding box center [152, 30] width 27 height 20
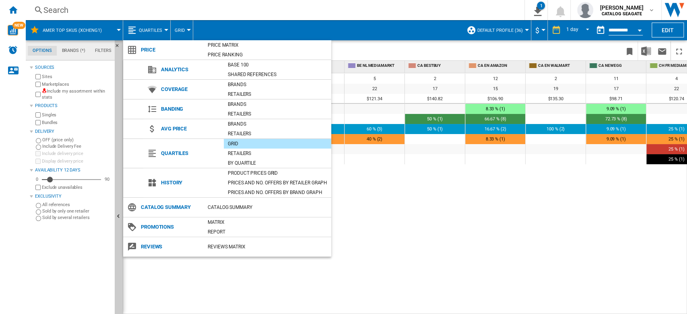
click at [424, 226] on md-backdrop at bounding box center [343, 157] width 687 height 314
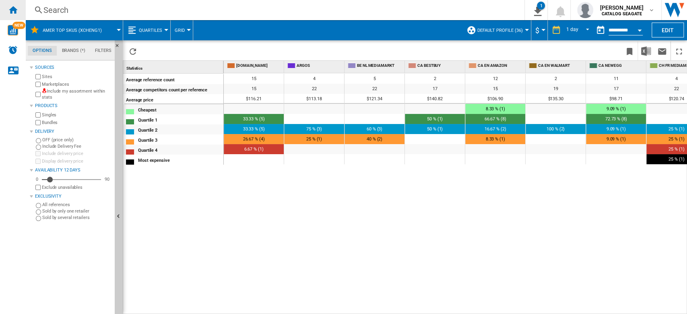
click at [18, 10] on div "Home" at bounding box center [13, 10] width 26 height 20
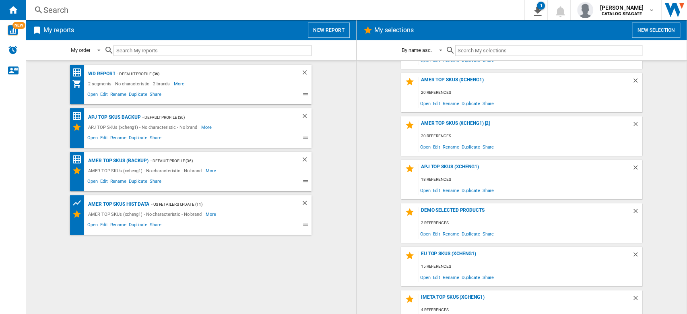
scroll to position [51, 0]
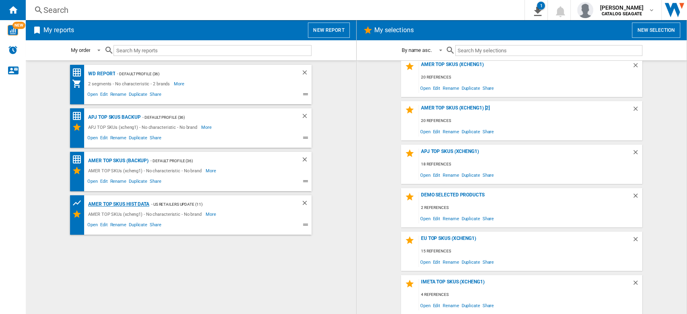
click at [135, 204] on div "AMER TOP SKUs HIST DATA" at bounding box center [117, 204] width 63 height 10
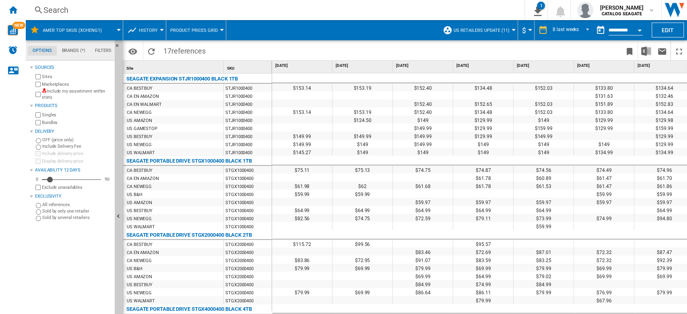
click at [200, 31] on span "Product prices grid" at bounding box center [194, 30] width 48 height 5
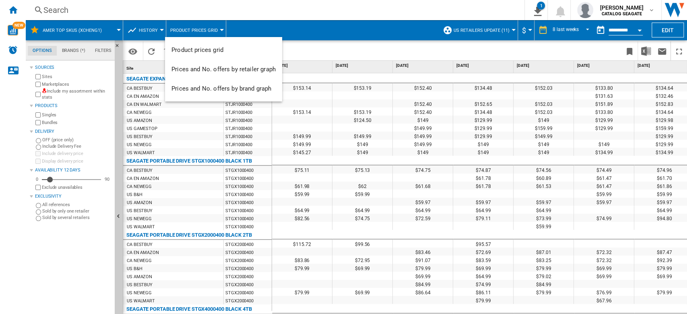
click at [200, 31] on md-backdrop at bounding box center [343, 157] width 687 height 314
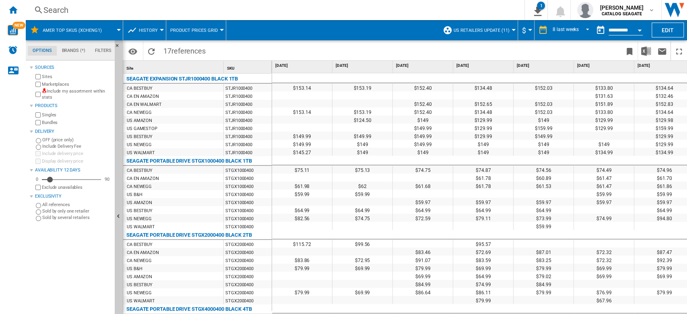
click at [158, 28] on button "History" at bounding box center [150, 30] width 23 height 20
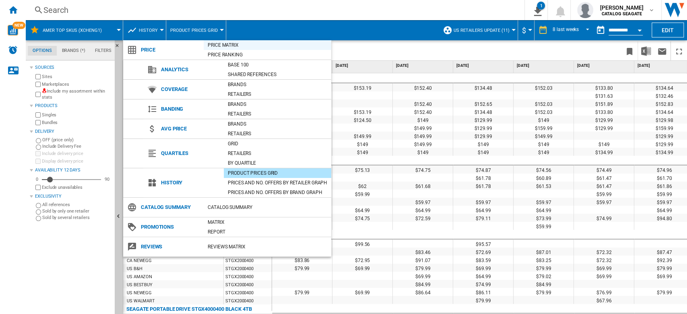
click at [229, 44] on div "Price Matrix" at bounding box center [268, 45] width 128 height 8
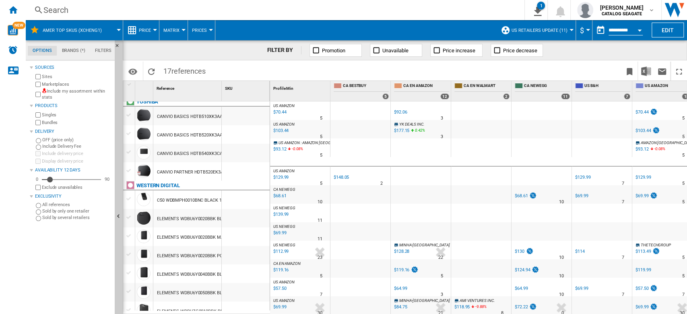
scroll to position [135, 0]
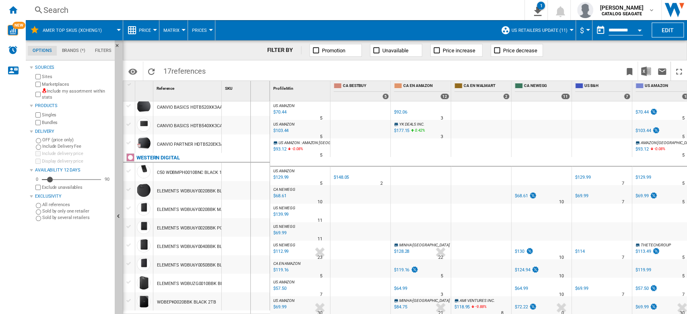
drag, startPoint x: 223, startPoint y: 95, endPoint x: 248, endPoint y: 125, distance: 39.4
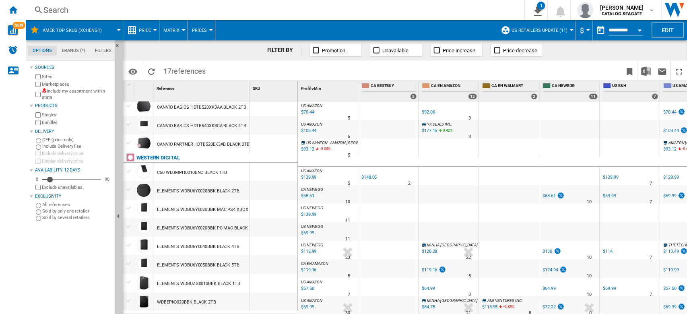
click at [438, 171] on div at bounding box center [449, 176] width 60 height 19
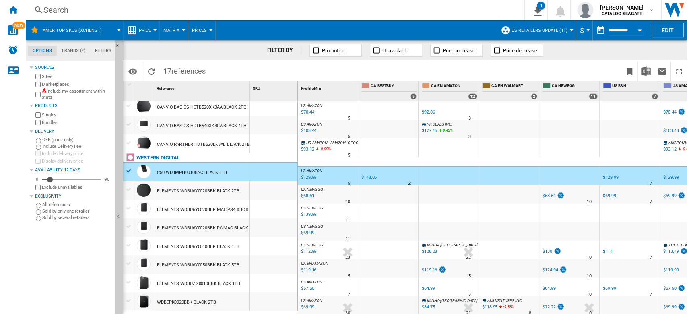
click at [441, 170] on div at bounding box center [449, 176] width 60 height 19
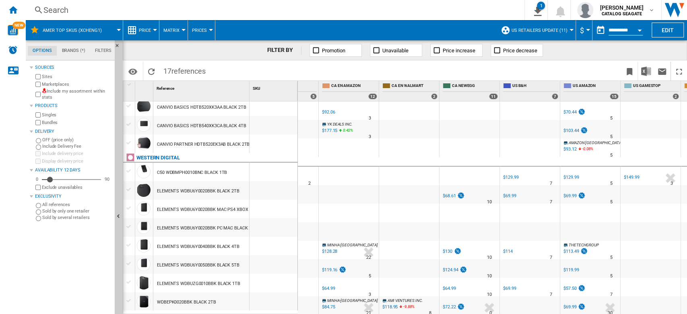
scroll to position [0, 0]
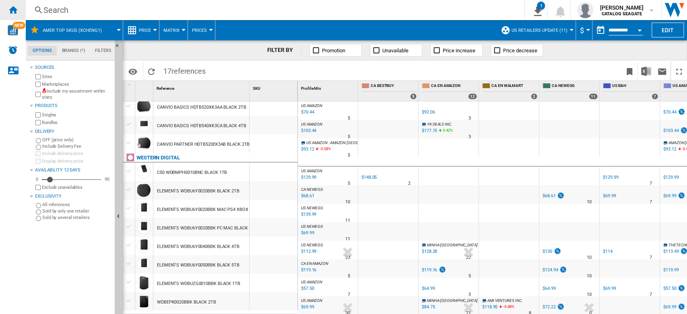
click at [16, 10] on ng-md-icon "Home" at bounding box center [13, 10] width 10 height 10
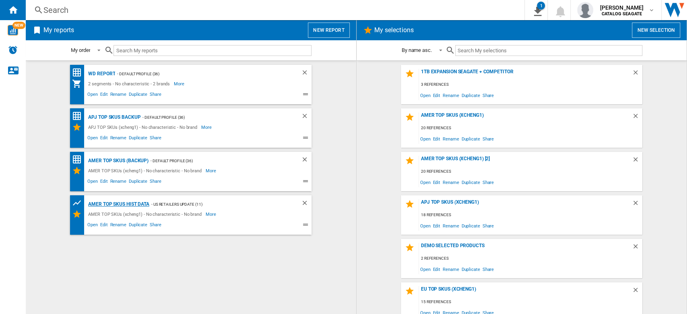
click at [136, 205] on div "AMER TOP SKUs HIST DATA" at bounding box center [117, 204] width 63 height 10
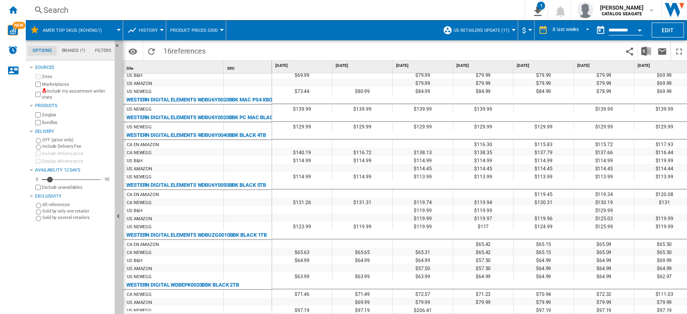
scroll to position [524, 0]
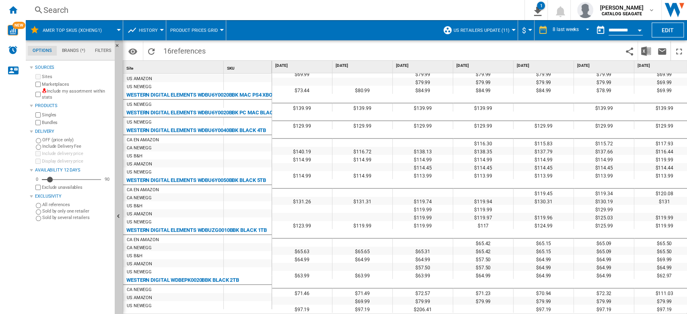
click at [157, 33] on button "History" at bounding box center [150, 30] width 23 height 20
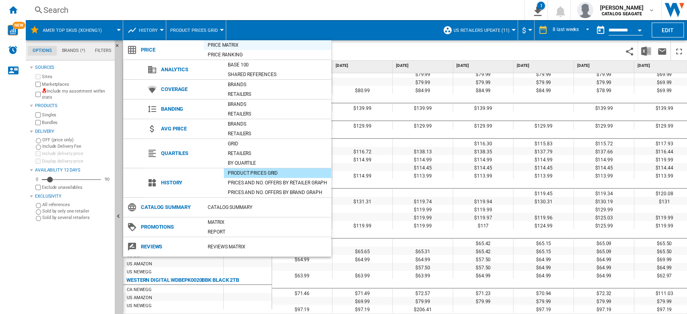
click at [241, 43] on div "Price Matrix" at bounding box center [268, 45] width 128 height 8
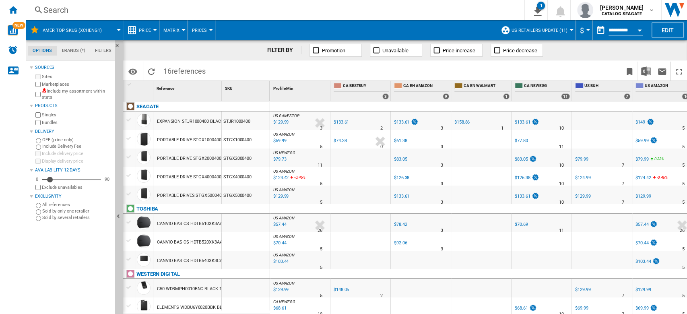
click at [565, 30] on span "US retailers Update (11)" at bounding box center [540, 30] width 56 height 5
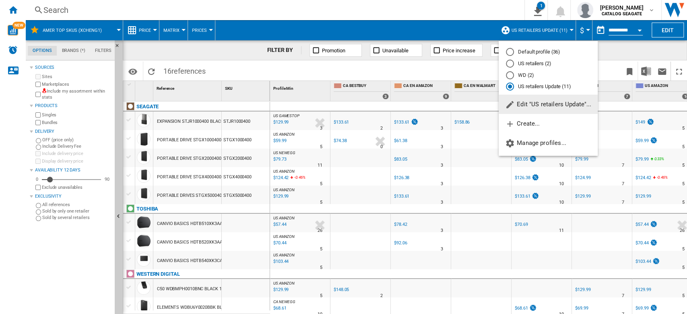
drag, startPoint x: 557, startPoint y: 50, endPoint x: 530, endPoint y: 137, distance: 91.6
click at [557, 50] on md-radio-button "Default profile (36)" at bounding box center [548, 52] width 85 height 8
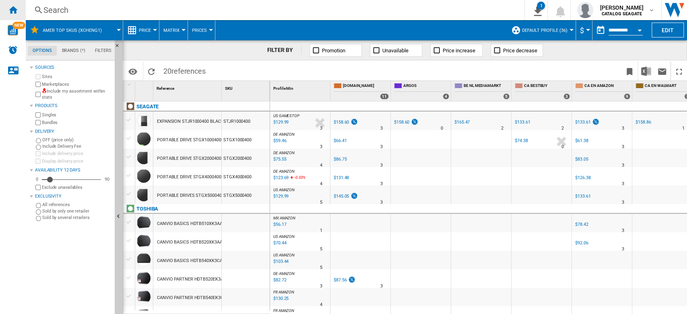
click at [10, 12] on ng-md-icon "Home" at bounding box center [13, 10] width 10 height 10
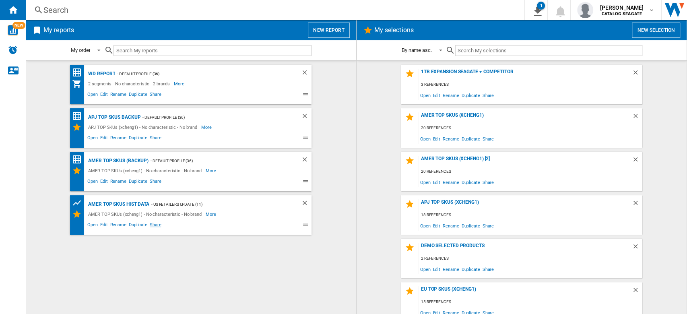
click at [156, 224] on span "Share" at bounding box center [156, 226] width 14 height 10
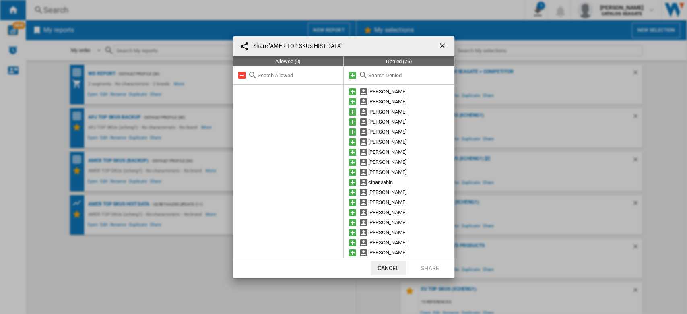
click at [385, 73] on input "text" at bounding box center [409, 75] width 82 height 6
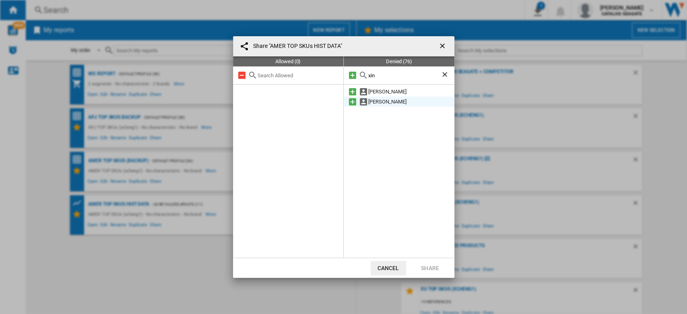
type input "xin"
click at [352, 103] on md-icon at bounding box center [353, 102] width 10 height 10
click at [431, 265] on button "Share" at bounding box center [430, 268] width 35 height 14
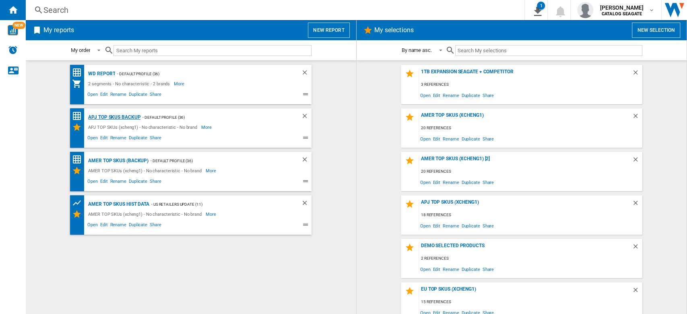
click at [129, 117] on div "APJ TOP SKUs backup" at bounding box center [113, 117] width 54 height 10
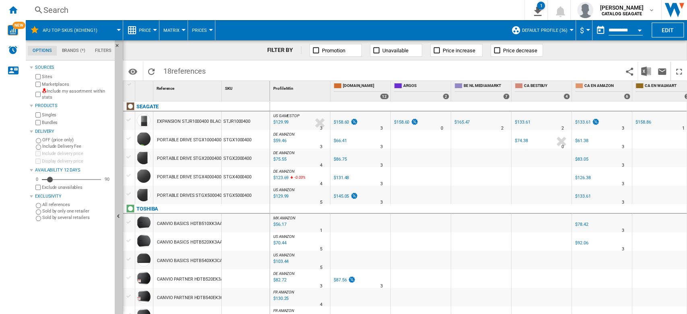
click at [153, 29] on div at bounding box center [155, 30] width 4 height 2
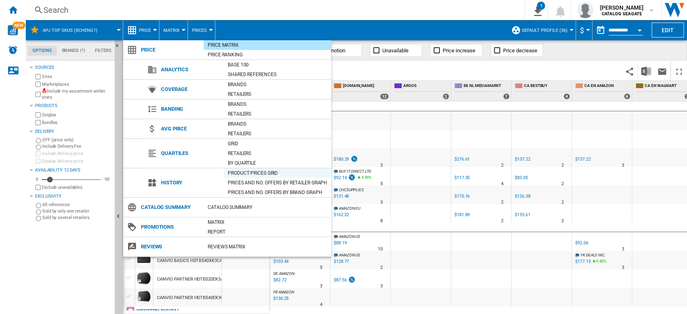
click at [271, 172] on md-backdrop at bounding box center [343, 157] width 687 height 314
click at [269, 172] on div "Product prices grid" at bounding box center [278, 173] width 108 height 8
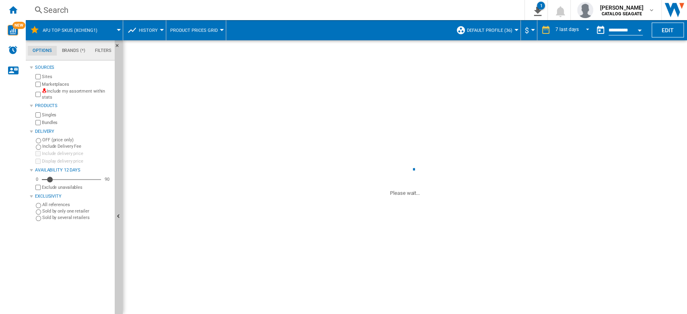
click at [513, 31] on button "Default profile (36)" at bounding box center [492, 30] width 50 height 20
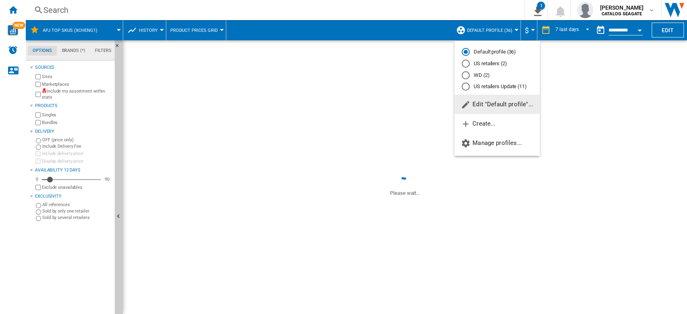
click at [507, 104] on span "Edit "Default profile"..." at bounding box center [497, 104] width 72 height 7
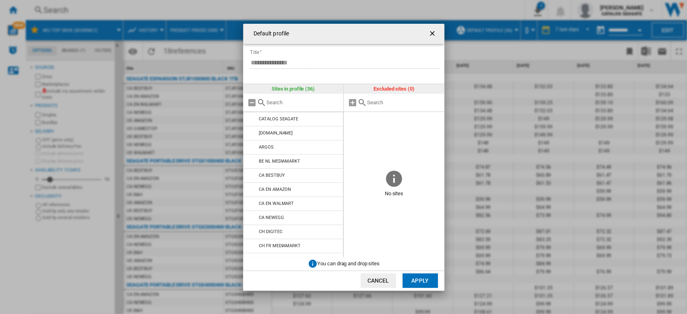
click at [284, 50] on form "**********" at bounding box center [346, 58] width 195 height 28
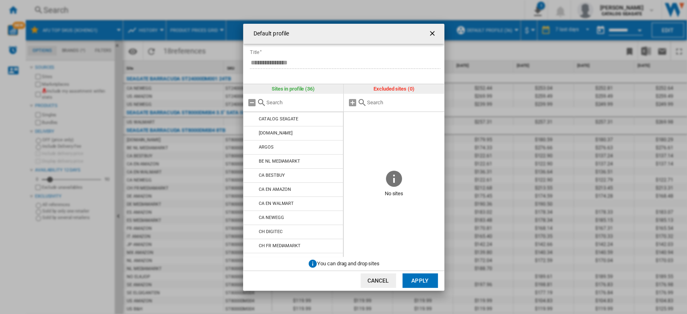
click at [430, 35] on ng-md-icon "getI18NText('BUTTONS.CLOSE_DIALOG')" at bounding box center [433, 34] width 10 height 10
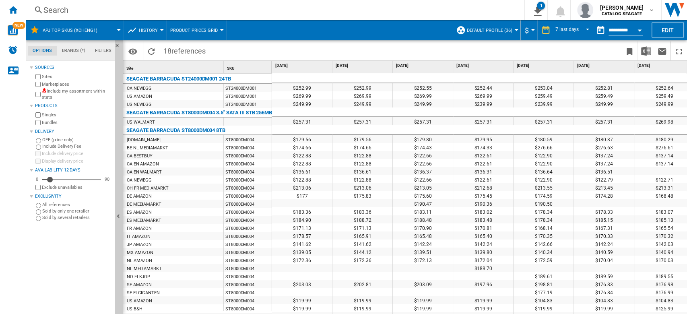
click at [507, 30] on span "Default profile (36)" at bounding box center [490, 30] width 46 height 5
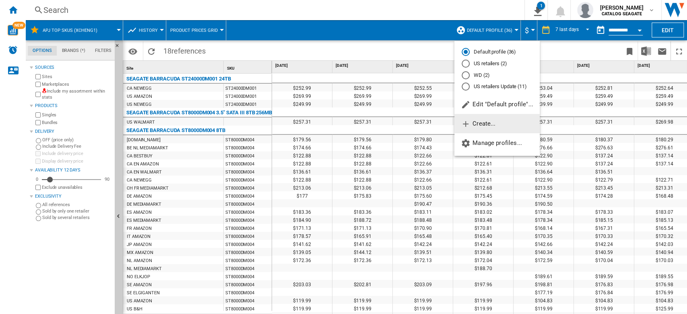
click at [486, 127] on button "Create..." at bounding box center [497, 123] width 85 height 19
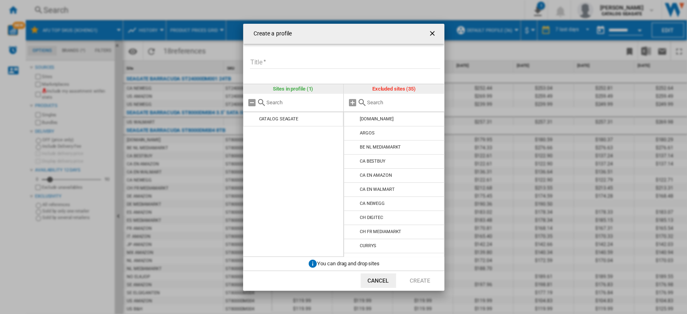
click at [288, 59] on input "Title" at bounding box center [345, 63] width 190 height 12
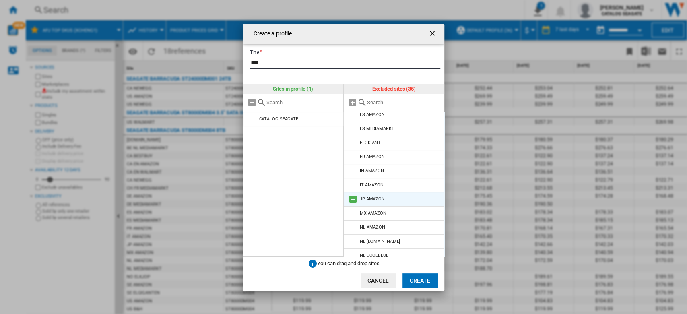
type input "***"
click at [351, 198] on md-icon "Create a ..." at bounding box center [353, 200] width 10 height 10
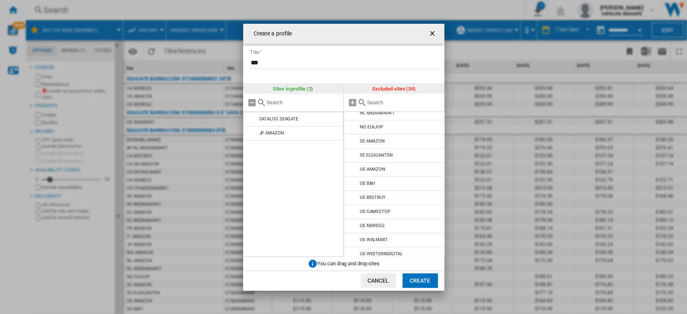
scroll to position [335, 0]
click at [429, 34] on ng-md-icon "getI18NText('BUTTONS.CLOSE_DIALOG')" at bounding box center [433, 34] width 10 height 10
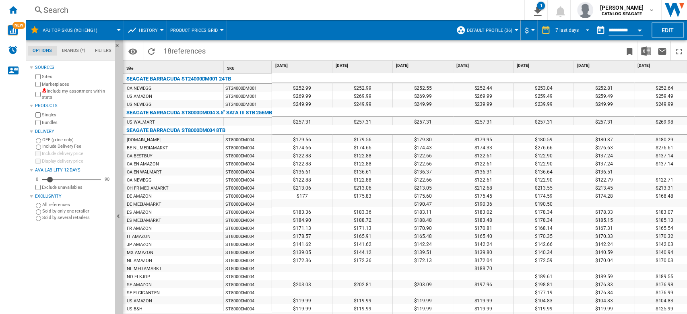
click at [581, 30] on span "REPORTS.WIZARD.STEPS.REPORT.STEPS.REPORT_OPTIONS.PERIOD: 7 last days" at bounding box center [586, 29] width 10 height 7
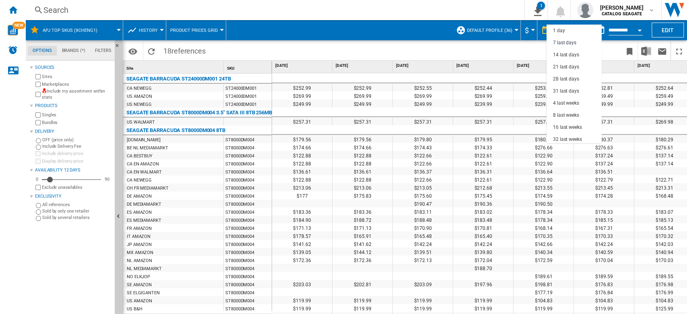
scroll to position [12, 0]
click at [573, 101] on div "8 last weeks" at bounding box center [566, 103] width 26 height 7
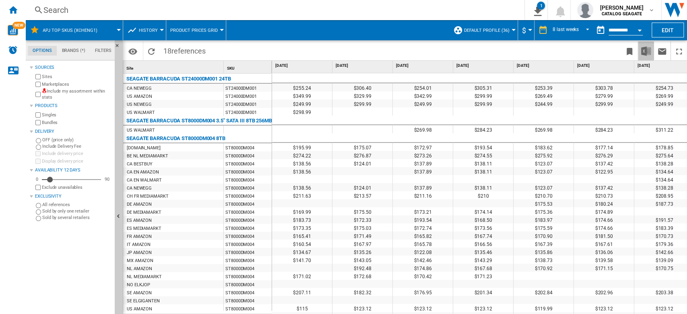
click at [648, 51] on img "Download in Excel" at bounding box center [647, 51] width 10 height 10
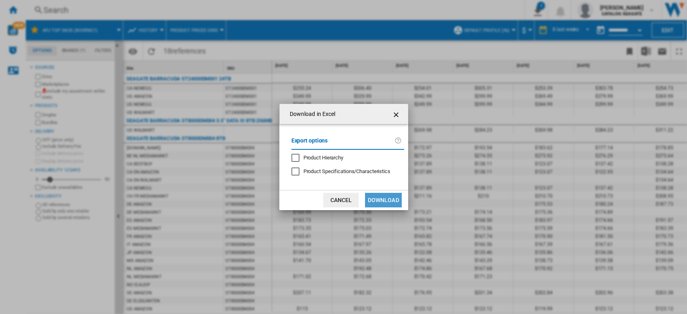
click at [389, 204] on button "Download" at bounding box center [383, 200] width 36 height 14
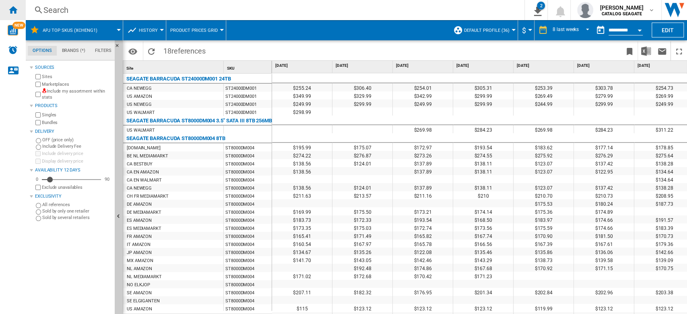
click at [19, 14] on div "Home" at bounding box center [13, 10] width 26 height 20
